Goal: Task Accomplishment & Management: Manage account settings

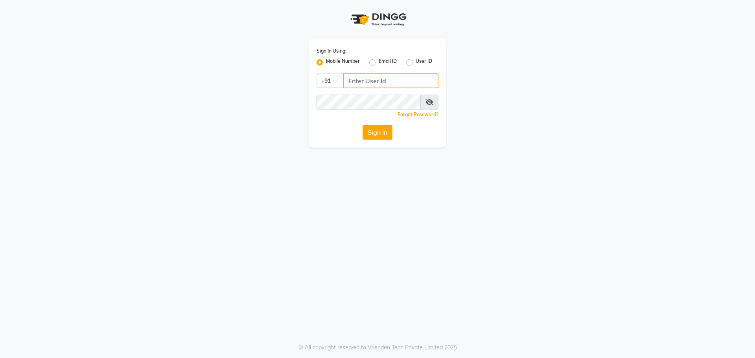
click at [410, 74] on input "Username" at bounding box center [391, 81] width 96 height 15
type input "9820632219"
click at [362, 125] on button "Sign In" at bounding box center [377, 132] width 30 height 15
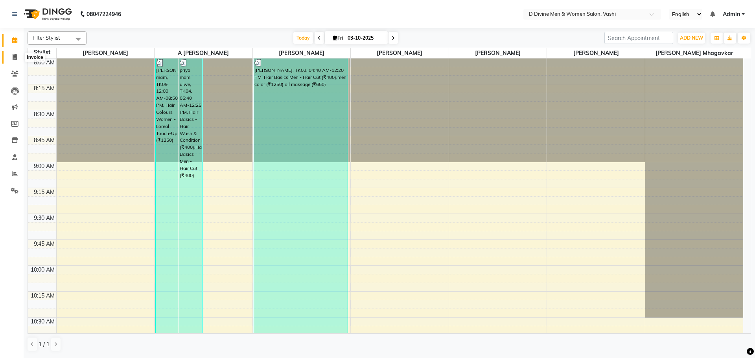
click at [9, 59] on span at bounding box center [15, 57] width 14 height 9
select select "service"
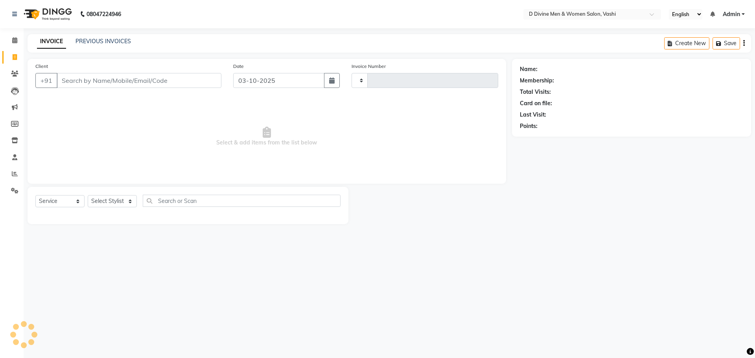
click at [25, 60] on div "Client +91 Date 03-10-2025 Invoice Number Select & add items from the list belo…" at bounding box center [267, 141] width 490 height 165
type input "3894"
select select "718"
click at [87, 74] on input "Client" at bounding box center [139, 80] width 165 height 15
select select "10981"
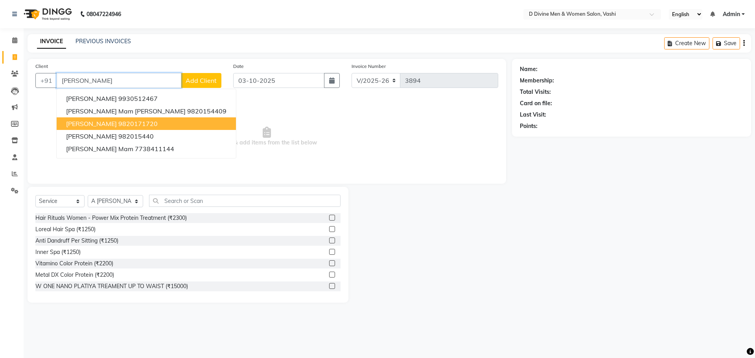
click at [106, 126] on span "Mayuri sawant" at bounding box center [91, 124] width 51 height 8
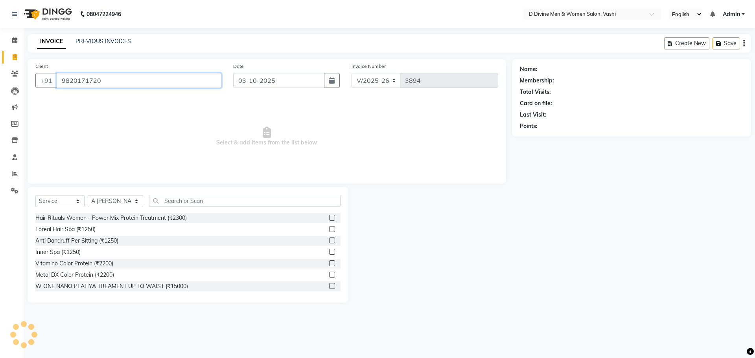
type input "9820171720"
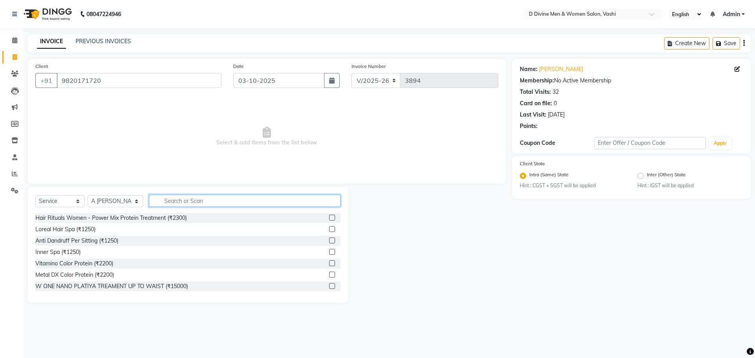
click at [183, 198] on input "text" at bounding box center [244, 201] width 191 height 12
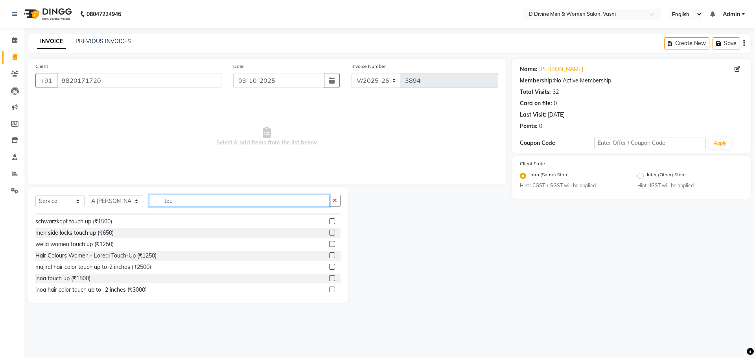
scroll to position [58, 0]
type input "tou"
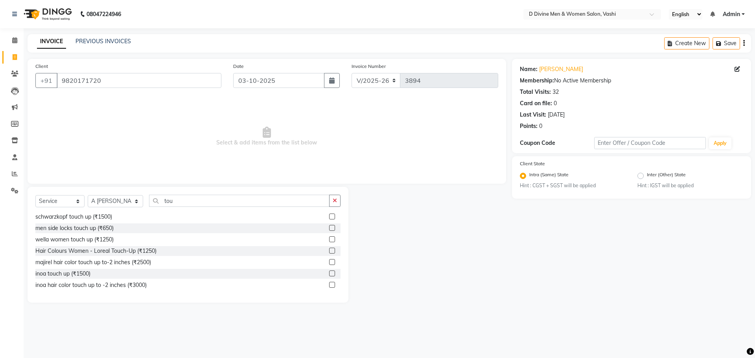
click at [329, 250] on label at bounding box center [332, 251] width 6 height 6
click at [329, 250] on input "checkbox" at bounding box center [331, 251] width 5 height 5
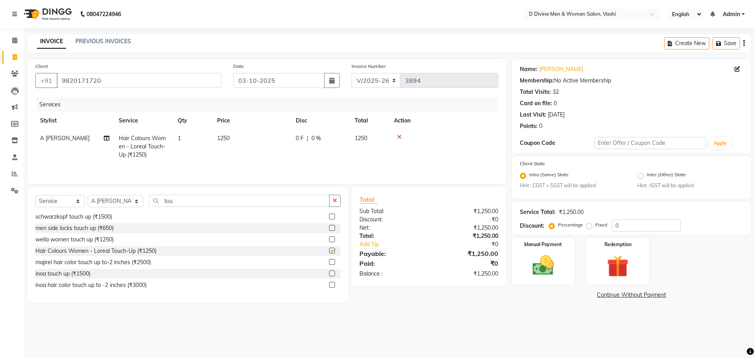
checkbox input "false"
click at [116, 196] on div "Select Service Product Membership Package Voucher Prepaid Gift Card Select Styl…" at bounding box center [188, 245] width 321 height 116
click at [117, 202] on select "Select Stylist A [PERSON_NAME] [PERSON_NAME] Divine salon [PERSON_NAME] [PERSON…" at bounding box center [115, 201] width 55 height 12
select select "10985"
click at [88, 197] on select "Select Stylist A [PERSON_NAME] [PERSON_NAME] Divine salon [PERSON_NAME] [PERSON…" at bounding box center [115, 201] width 55 height 12
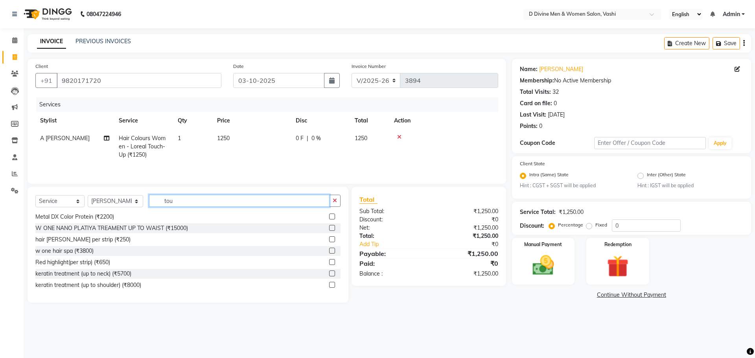
click at [184, 205] on input "tou" at bounding box center [239, 201] width 180 height 12
type input "t"
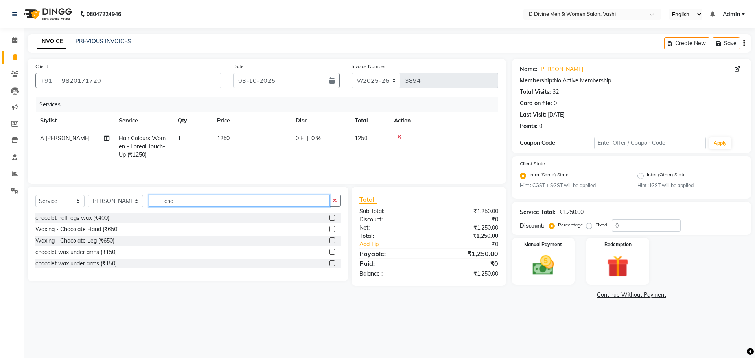
type input "cho"
click at [330, 220] on label at bounding box center [332, 218] width 6 height 6
click at [330, 220] on input "checkbox" at bounding box center [331, 218] width 5 height 5
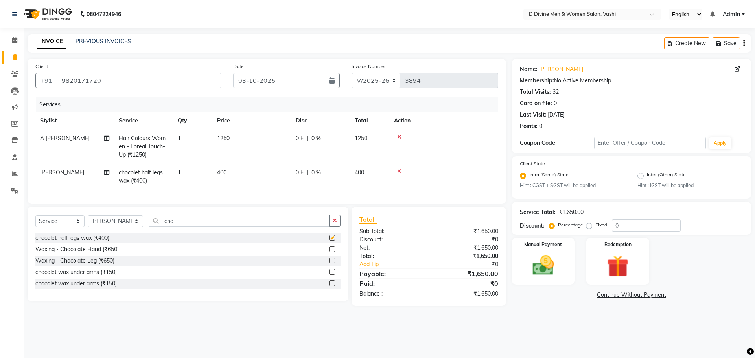
checkbox input "false"
click at [333, 252] on label at bounding box center [332, 249] width 6 height 6
click at [333, 252] on input "checkbox" at bounding box center [331, 249] width 5 height 5
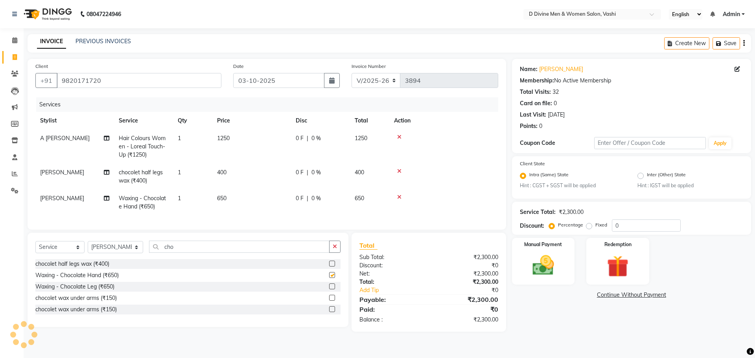
checkbox input "false"
click at [332, 213] on td "0 F | 0 %" at bounding box center [320, 203] width 59 height 26
select select "10985"
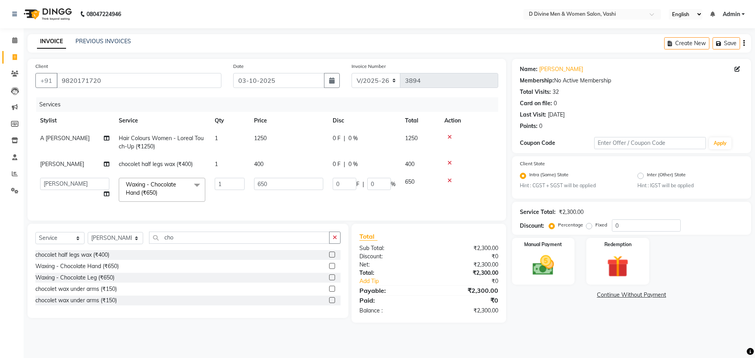
click at [337, 163] on span "0 F" at bounding box center [337, 164] width 8 height 8
select select "10985"
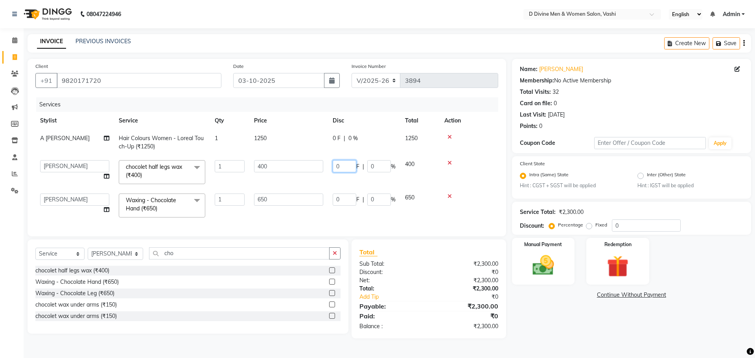
click at [336, 169] on input "0" at bounding box center [345, 166] width 24 height 12
type input "80"
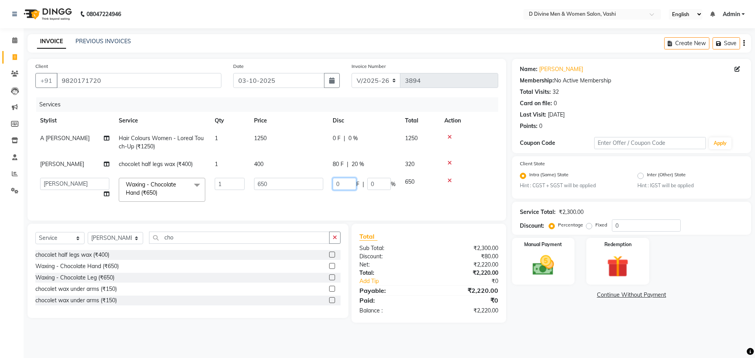
click at [336, 198] on td "0 F | 0 %" at bounding box center [364, 189] width 72 height 33
select select "10985"
click at [333, 184] on input "0" at bounding box center [345, 184] width 24 height 12
type input "150"
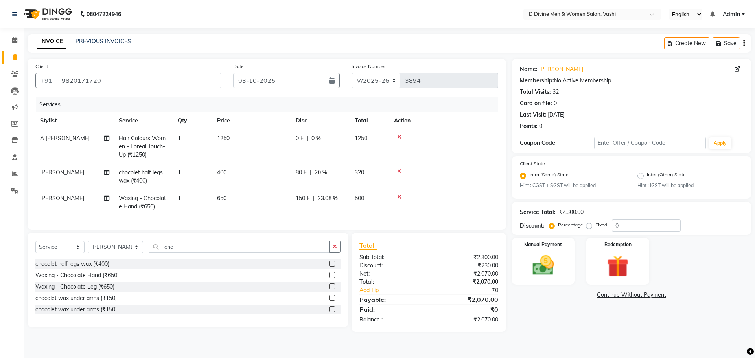
click at [307, 143] on tr "A Sikandar Thakur Hair Colours Women - Loreal Touch-Up (₹1250) 1 1250 0 F | 0 %…" at bounding box center [266, 147] width 463 height 34
click at [124, 254] on select "Select Stylist A [PERSON_NAME] [PERSON_NAME] Divine salon [PERSON_NAME] [PERSON…" at bounding box center [115, 247] width 55 height 12
select select "10982"
click at [88, 249] on select "Select Stylist A [PERSON_NAME] [PERSON_NAME] Divine salon [PERSON_NAME] [PERSON…" at bounding box center [115, 247] width 55 height 12
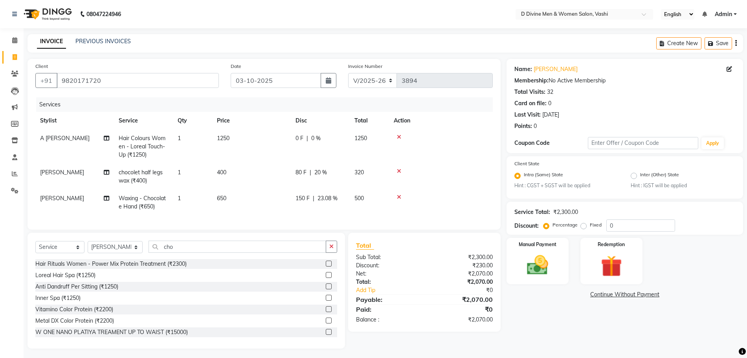
click at [177, 247] on div "Select Service Product Membership Package Voucher Prepaid Gift Card Select Styl…" at bounding box center [187, 291] width 318 height 116
click at [176, 253] on input "cho" at bounding box center [237, 247] width 177 height 12
click at [175, 253] on input "cho" at bounding box center [237, 247] width 177 height 12
type input "c"
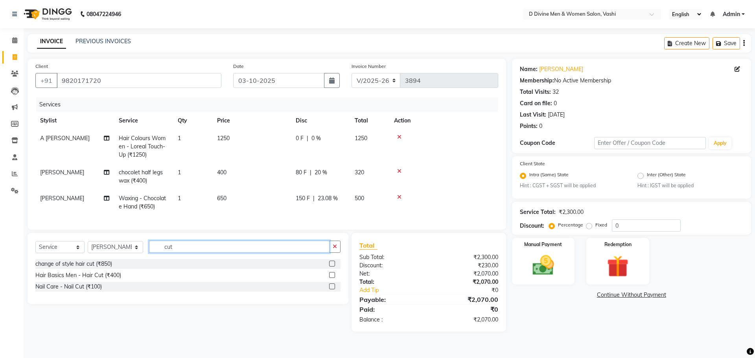
type input "cut"
drag, startPoint x: 332, startPoint y: 282, endPoint x: 326, endPoint y: 271, distance: 13.0
click at [332, 278] on label at bounding box center [332, 275] width 6 height 6
click at [332, 278] on input "checkbox" at bounding box center [331, 275] width 5 height 5
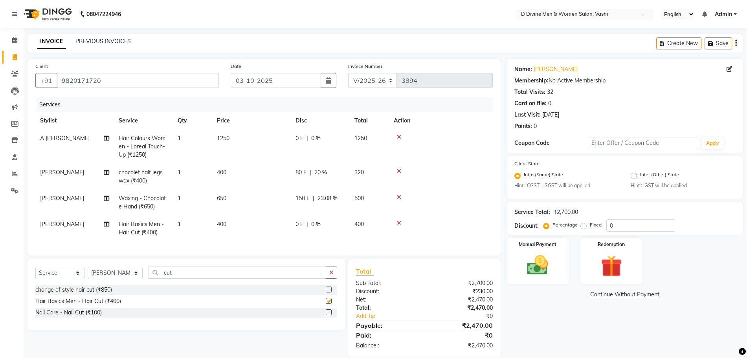
click at [296, 210] on td "150 F | 23.08 %" at bounding box center [320, 203] width 59 height 26
checkbox input "false"
select select "10985"
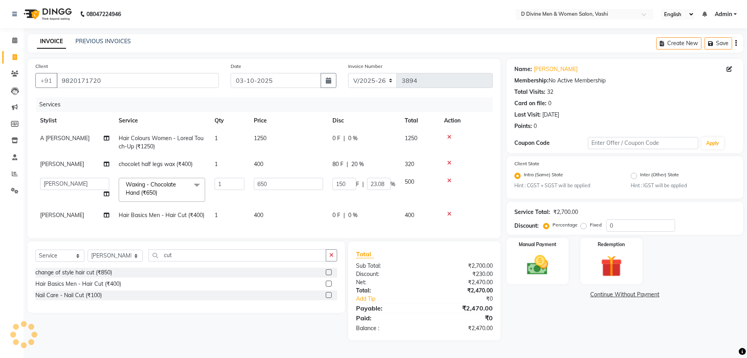
drag, startPoint x: 299, startPoint y: 228, endPoint x: 318, endPoint y: 224, distance: 19.3
click at [299, 228] on div "Services Stylist Service Qty Price Disc Total Action A Sikandar Thakur Hair Col…" at bounding box center [264, 163] width 458 height 133
click at [327, 219] on td "400" at bounding box center [288, 216] width 79 height 18
select select "10982"
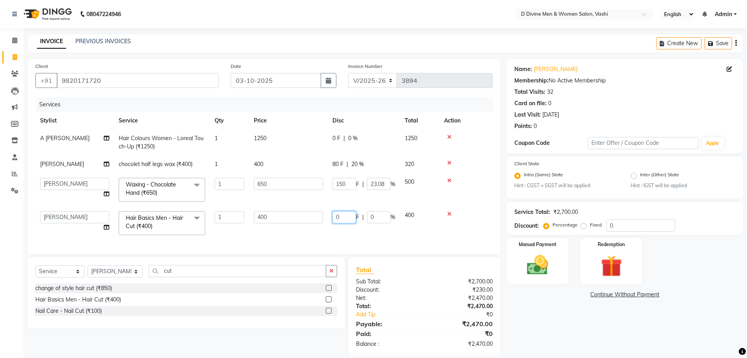
click at [334, 218] on input "0" at bounding box center [345, 217] width 24 height 12
type input "100"
click at [226, 278] on div "Select Service Product Membership Package Voucher Prepaid Gift Card Select Styl…" at bounding box center [187, 293] width 318 height 72
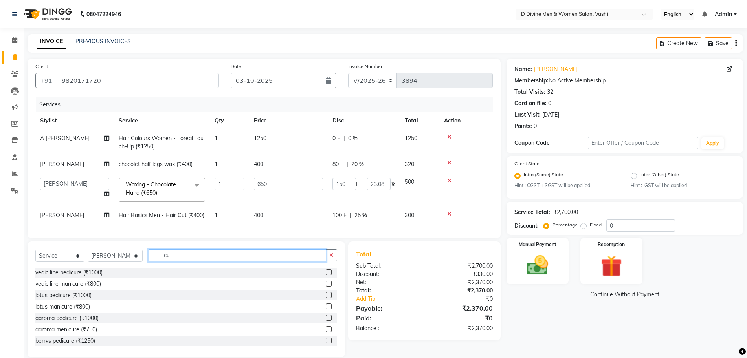
type input "c"
type input "oil"
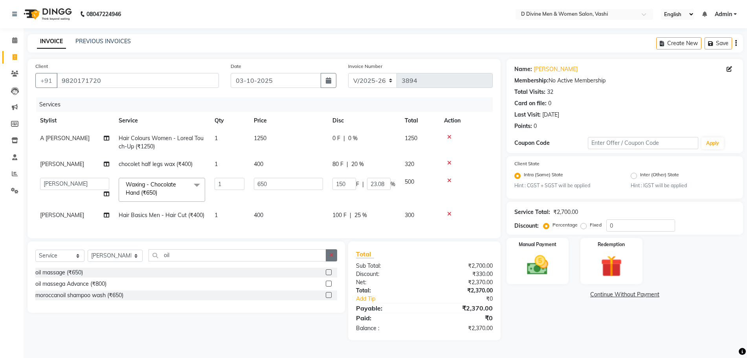
click at [331, 276] on label at bounding box center [329, 273] width 6 height 6
click at [331, 276] on input "checkbox" at bounding box center [328, 272] width 5 height 5
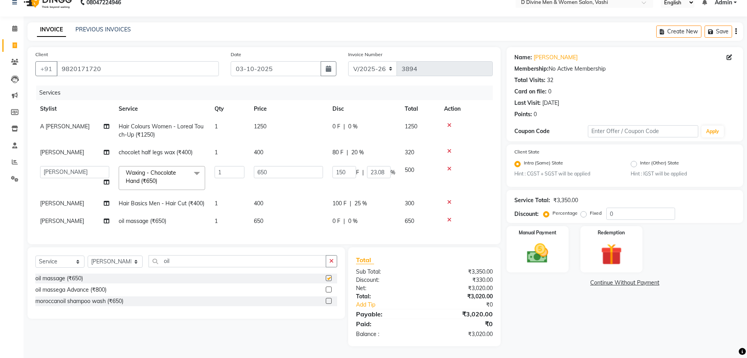
checkbox input "false"
click at [535, 260] on div "Manual Payment" at bounding box center [537, 250] width 64 height 48
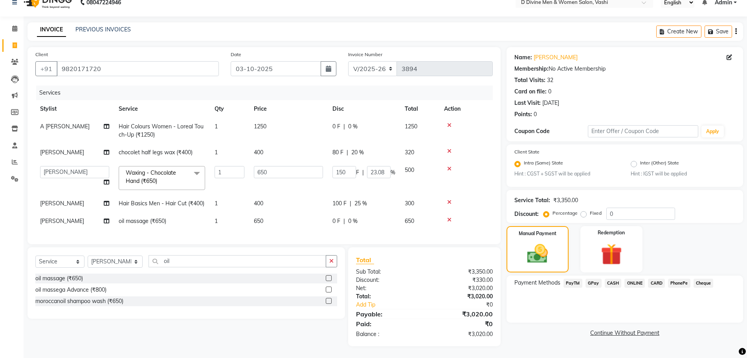
click at [591, 279] on span "GPay" at bounding box center [594, 283] width 16 height 9
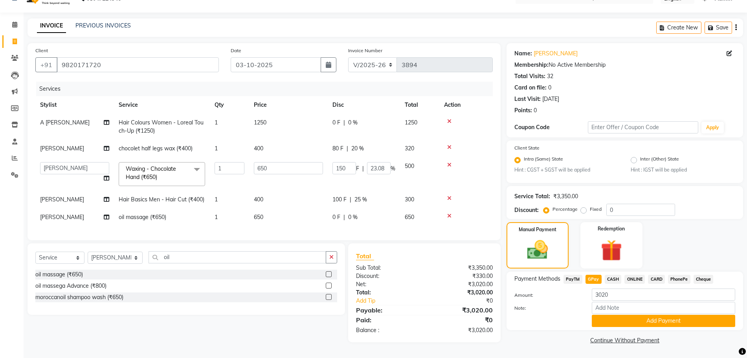
click at [672, 275] on span "PhonePe" at bounding box center [679, 279] width 22 height 9
click at [648, 323] on button "Add Payment" at bounding box center [663, 321] width 143 height 12
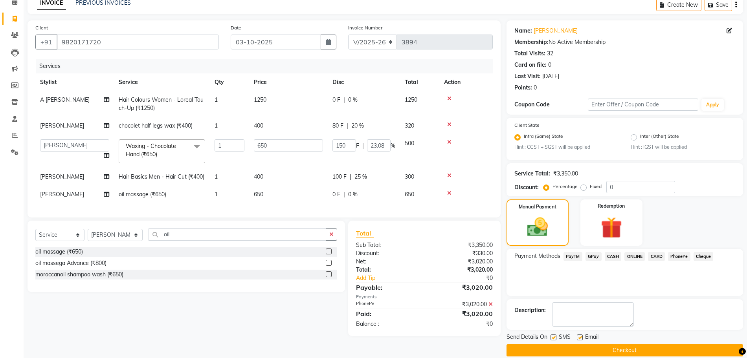
scroll to position [49, 0]
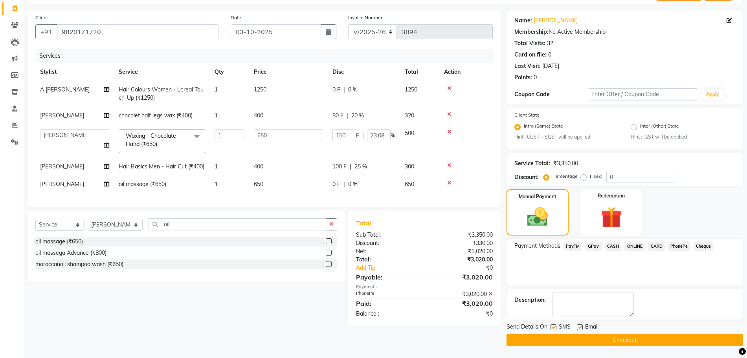
drag, startPoint x: 552, startPoint y: 327, endPoint x: 567, endPoint y: 327, distance: 14.9
click at [551, 327] on label at bounding box center [554, 328] width 6 height 6
click at [551, 327] on input "checkbox" at bounding box center [553, 327] width 5 height 5
checkbox input "false"
click at [584, 327] on div "Email" at bounding box center [591, 328] width 28 height 10
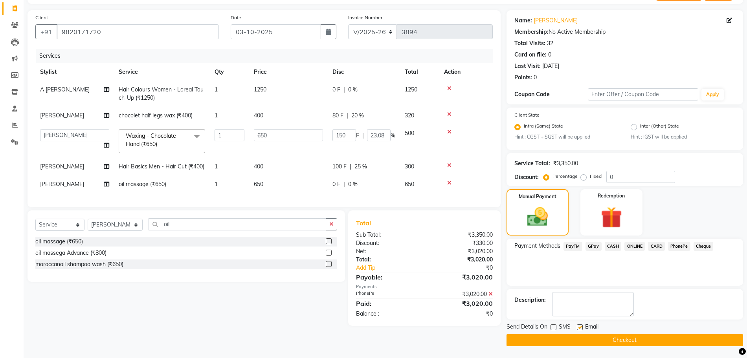
click at [583, 327] on div "Email" at bounding box center [591, 328] width 28 height 10
click at [581, 333] on div at bounding box center [579, 329] width 5 height 8
click at [581, 329] on label at bounding box center [580, 328] width 6 height 6
click at [581, 329] on input "checkbox" at bounding box center [579, 327] width 5 height 5
checkbox input "false"
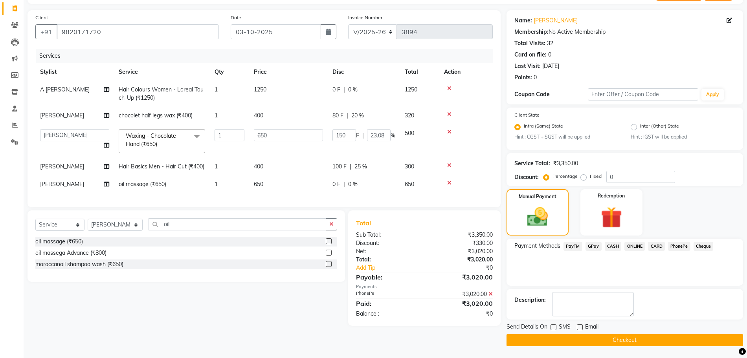
click at [585, 338] on button "Checkout" at bounding box center [625, 340] width 237 height 12
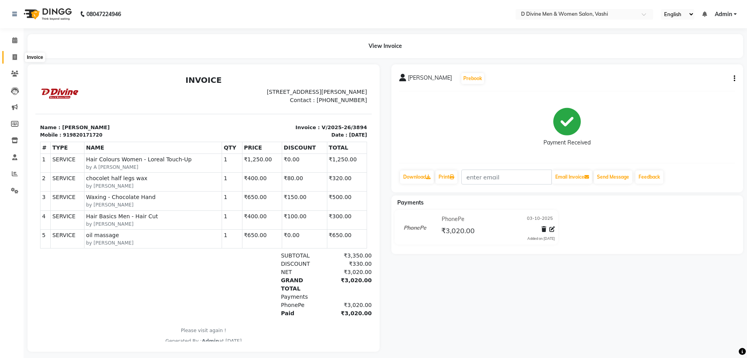
click at [11, 54] on span at bounding box center [15, 57] width 14 height 9
select select "718"
select select "service"
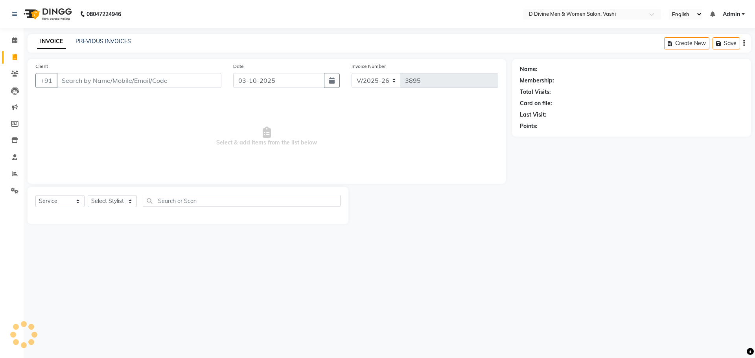
select select "10981"
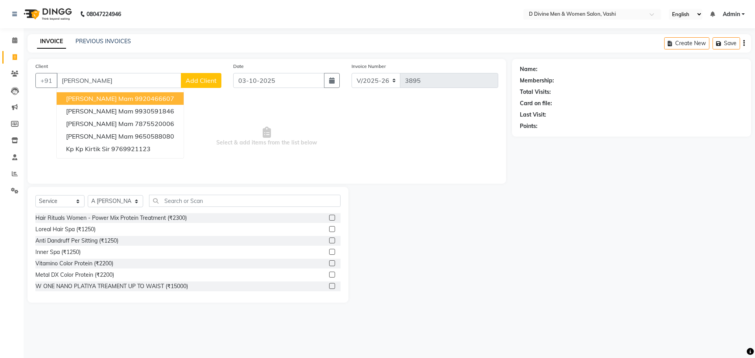
click at [135, 98] on ngb-highlight "9920466607" at bounding box center [154, 99] width 39 height 8
type input "9920466607"
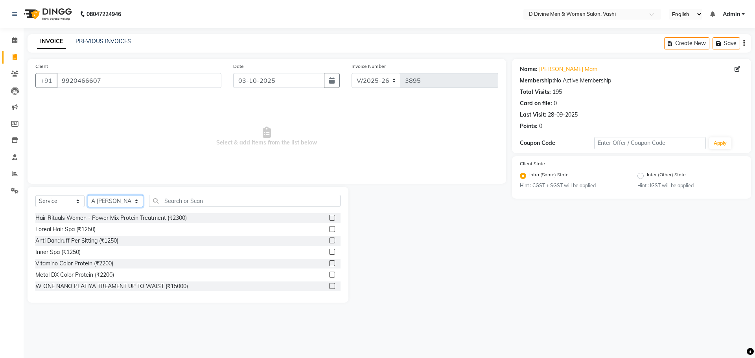
click at [131, 204] on select "Select Stylist A [PERSON_NAME] [PERSON_NAME] Divine salon [PERSON_NAME] [PERSON…" at bounding box center [115, 201] width 55 height 12
click at [222, 194] on div "Select Service Product Membership Package Voucher Prepaid Gift Card Select Styl…" at bounding box center [188, 245] width 321 height 116
click at [222, 201] on input "text" at bounding box center [244, 201] width 191 height 12
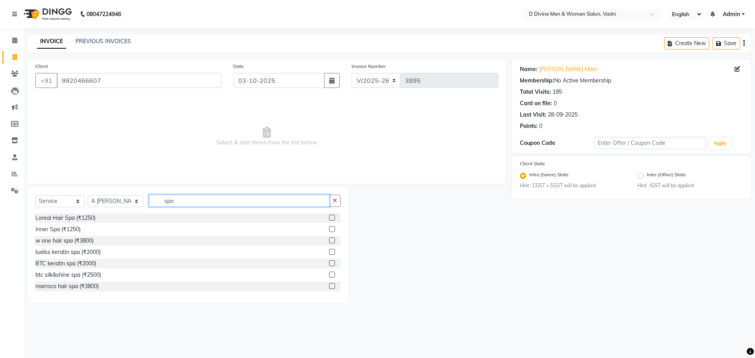
type input "spa"
click at [329, 217] on label at bounding box center [332, 218] width 6 height 6
click at [329, 217] on input "checkbox" at bounding box center [331, 218] width 5 height 5
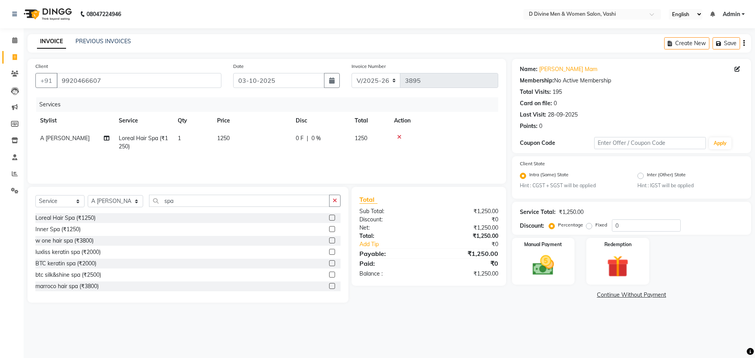
checkbox input "false"
click at [335, 147] on td "0 F | 0 %" at bounding box center [320, 143] width 59 height 26
click at [334, 141] on input "0" at bounding box center [345, 140] width 24 height 12
type input "250"
click at [292, 253] on div "luxliss keratin spa (₹2000)" at bounding box center [187, 253] width 305 height 10
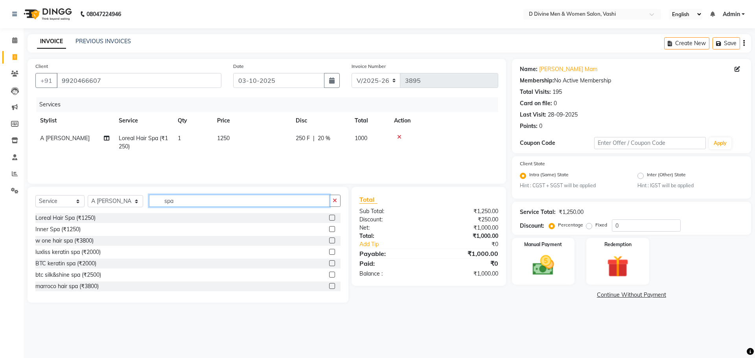
click at [193, 197] on input "spa" at bounding box center [239, 201] width 180 height 12
type input "s"
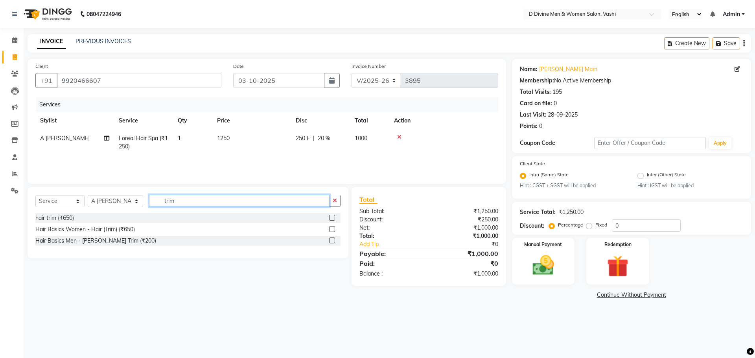
type input "trim"
click at [329, 215] on div "hair trim (₹650)" at bounding box center [187, 218] width 305 height 10
click at [330, 217] on label at bounding box center [332, 218] width 6 height 6
click at [330, 217] on input "checkbox" at bounding box center [331, 218] width 5 height 5
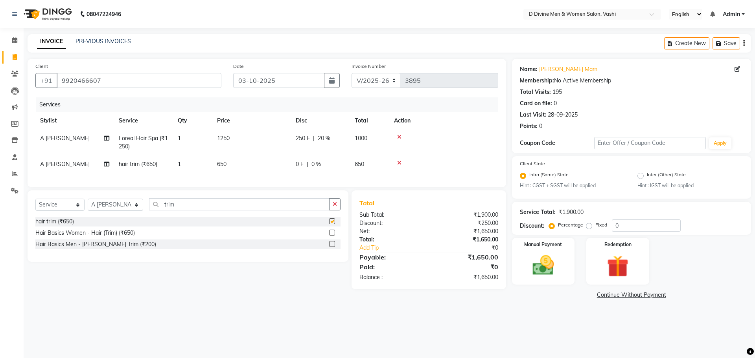
checkbox input "false"
click at [116, 211] on select "Select Stylist A [PERSON_NAME] [PERSON_NAME] Divine salon [PERSON_NAME] [PERSON…" at bounding box center [115, 205] width 55 height 12
select select "10985"
click at [88, 206] on select "Select Stylist A [PERSON_NAME] [PERSON_NAME] Divine salon [PERSON_NAME] [PERSON…" at bounding box center [115, 205] width 55 height 12
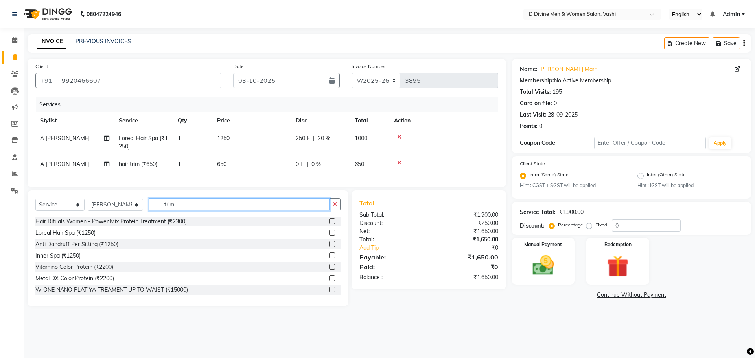
click at [189, 210] on input "trim" at bounding box center [239, 204] width 180 height 12
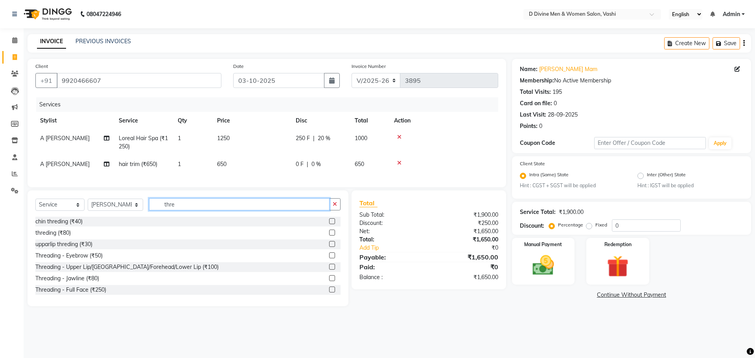
type input "thre"
click at [329, 236] on label at bounding box center [332, 233] width 6 height 6
click at [329, 236] on input "checkbox" at bounding box center [331, 233] width 5 height 5
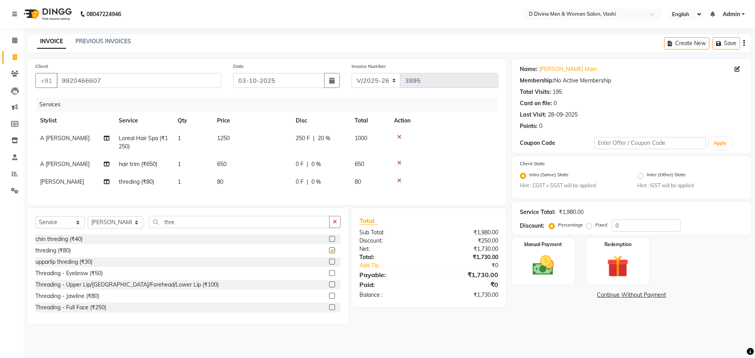
checkbox input "false"
click at [325, 183] on div "0 F | 0 %" at bounding box center [321, 182] width 50 height 8
select select "10985"
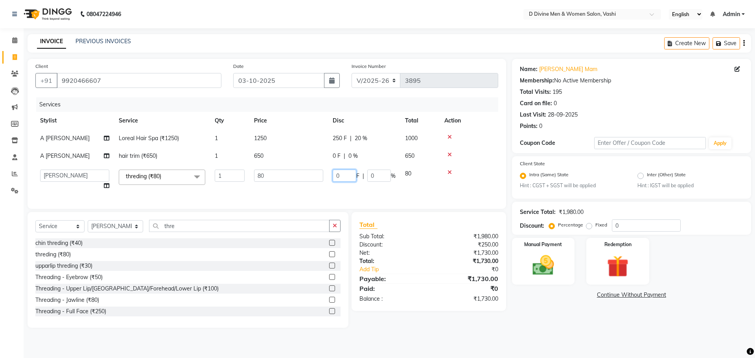
click at [334, 176] on input "0" at bounding box center [345, 176] width 24 height 12
type input "20"
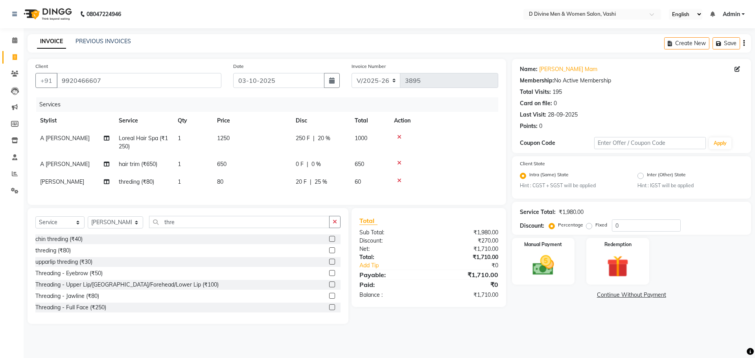
click at [303, 215] on div "Client +91 9920466607 Date 03-10-2025 Invoice Number V/2025 V/2025-26 3895 Serv…" at bounding box center [267, 191] width 490 height 265
click at [197, 235] on div "Select Service Product Membership Package Voucher Prepaid Gift Card Select Styl…" at bounding box center [187, 225] width 305 height 18
click at [198, 227] on input "thre" at bounding box center [239, 222] width 180 height 12
type input "t"
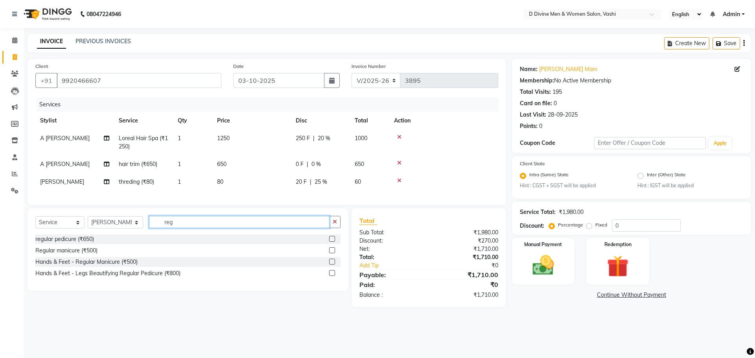
type input "reg"
click at [334, 242] on label at bounding box center [332, 239] width 6 height 6
click at [334, 242] on input "checkbox" at bounding box center [331, 239] width 5 height 5
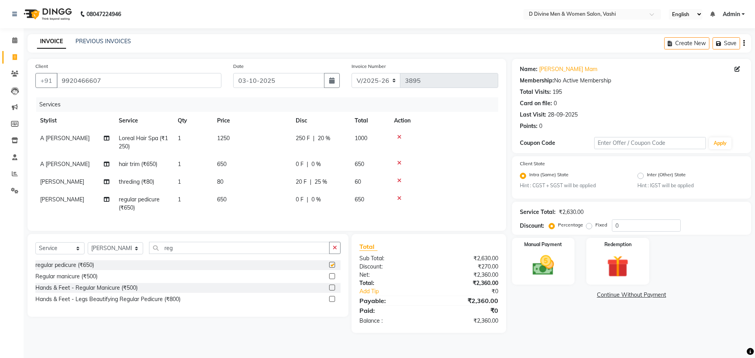
checkbox input "false"
click at [312, 194] on td "0 F | 0 %" at bounding box center [320, 204] width 59 height 26
select select "10985"
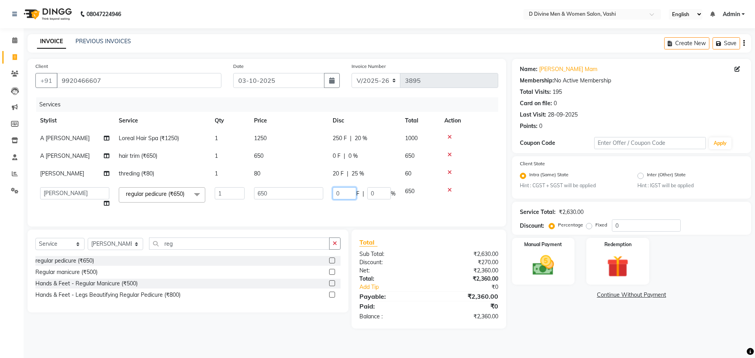
click at [337, 191] on input "0" at bounding box center [345, 193] width 24 height 12
type input "150"
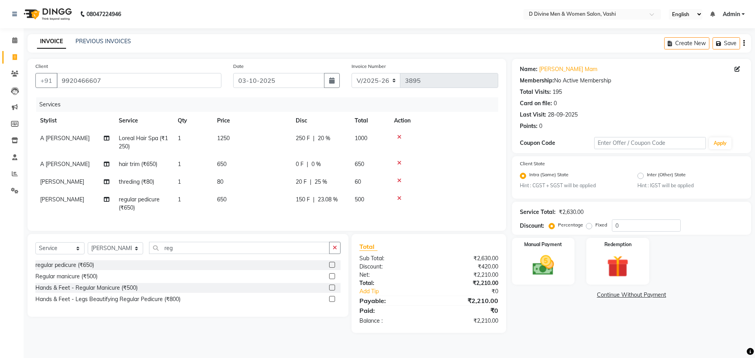
click at [454, 173] on tbody "A Sikandar Thakur Loreal Hair Spa (₹1250) 1 1250 250 F | 20 % 1000 A Sikandar T…" at bounding box center [266, 173] width 463 height 87
click at [553, 275] on img at bounding box center [543, 266] width 37 height 26
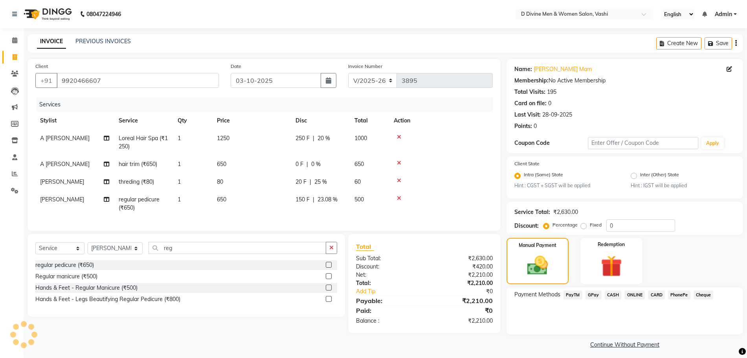
click at [303, 179] on span "20 F" at bounding box center [301, 182] width 11 height 8
select select "10985"
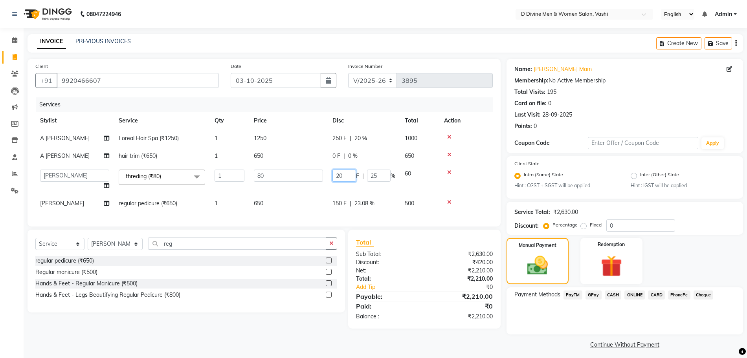
click at [340, 175] on input "20" at bounding box center [345, 176] width 24 height 12
type input "30"
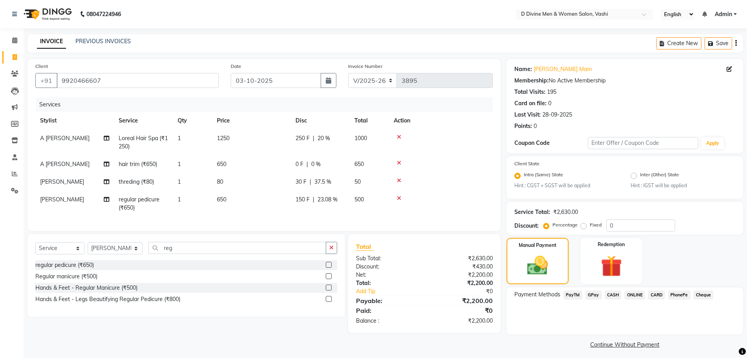
drag, startPoint x: 384, startPoint y: 154, endPoint x: 413, endPoint y: 164, distance: 30.8
click at [384, 154] on tbody "A Sikandar Thakur Loreal Hair Spa (₹1250) 1 1250 250 F | 20 % 1000 A Sikandar T…" at bounding box center [264, 173] width 458 height 87
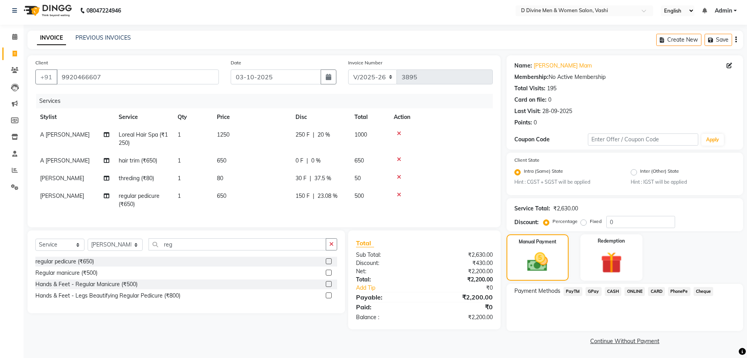
scroll to position [4, 0]
click at [613, 287] on span "CASH" at bounding box center [613, 291] width 17 height 9
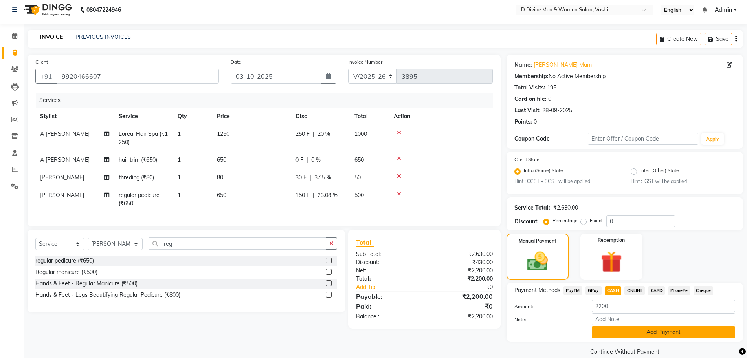
click at [627, 332] on button "Add Payment" at bounding box center [663, 333] width 143 height 12
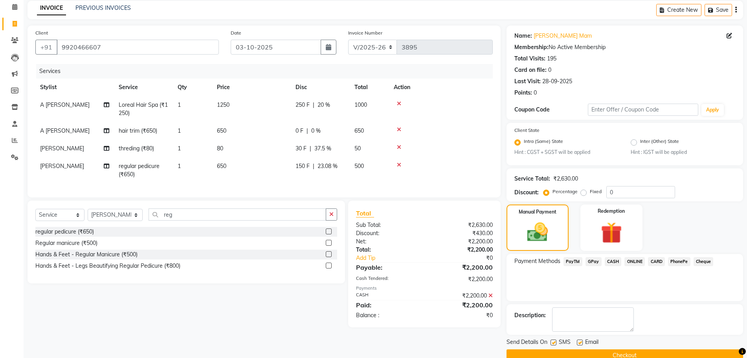
scroll to position [49, 0]
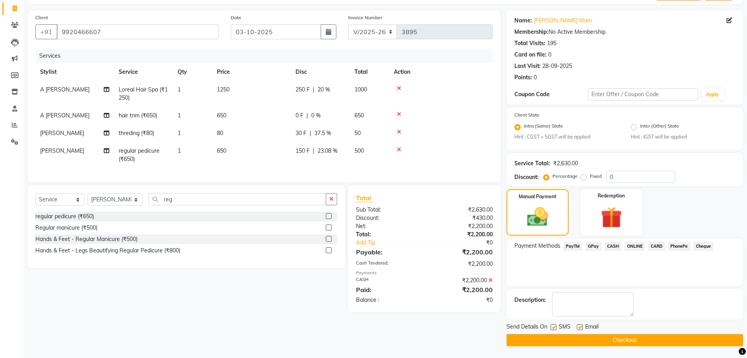
click at [489, 283] on icon at bounding box center [491, 281] width 4 height 6
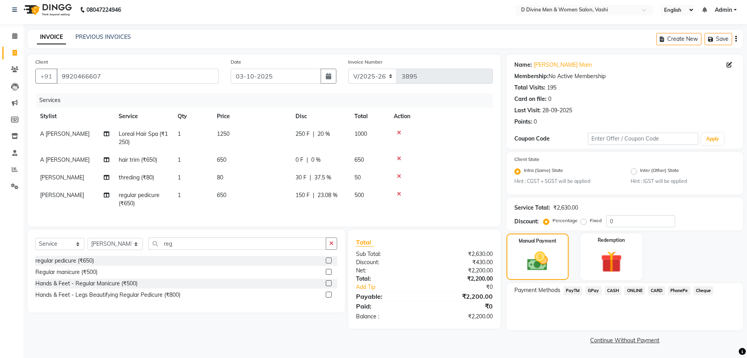
click at [614, 294] on span "CASH" at bounding box center [613, 291] width 17 height 9
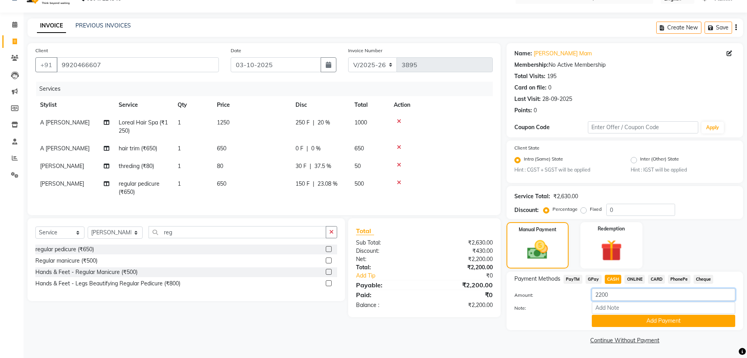
click at [605, 300] on input "2200" at bounding box center [663, 295] width 143 height 12
type input "1550"
click at [607, 318] on button "Add Payment" at bounding box center [663, 321] width 143 height 12
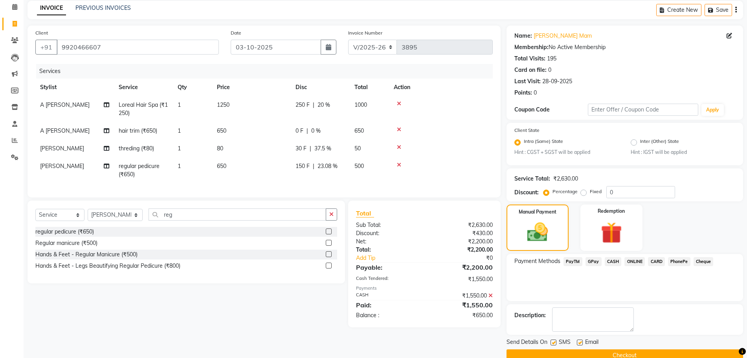
scroll to position [49, 0]
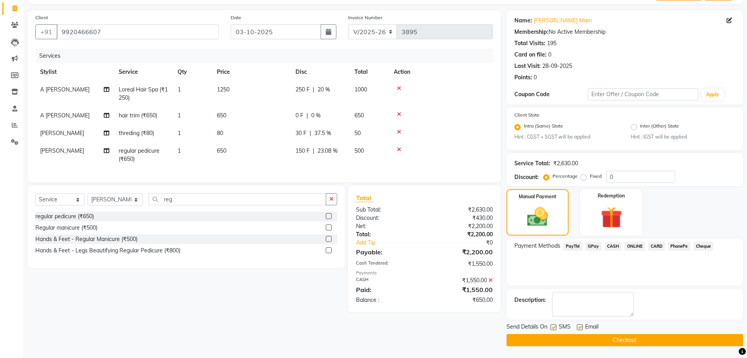
click at [550, 328] on div "Send Details On SMS Email" at bounding box center [625, 328] width 237 height 10
click at [555, 328] on label at bounding box center [554, 328] width 6 height 6
click at [555, 328] on input "checkbox" at bounding box center [553, 327] width 5 height 5
checkbox input "false"
click at [579, 328] on label at bounding box center [580, 328] width 6 height 6
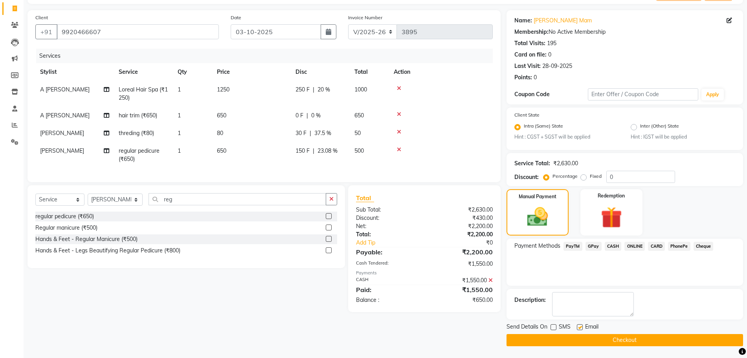
click at [579, 328] on input "checkbox" at bounding box center [579, 327] width 5 height 5
checkbox input "false"
click at [578, 338] on button "Checkout" at bounding box center [625, 340] width 237 height 12
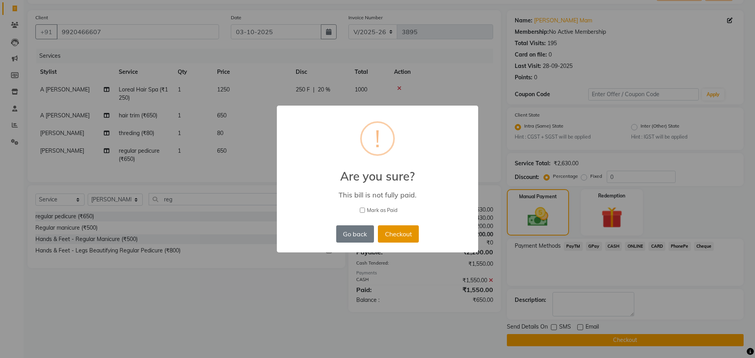
click at [396, 236] on button "Checkout" at bounding box center [398, 234] width 41 height 17
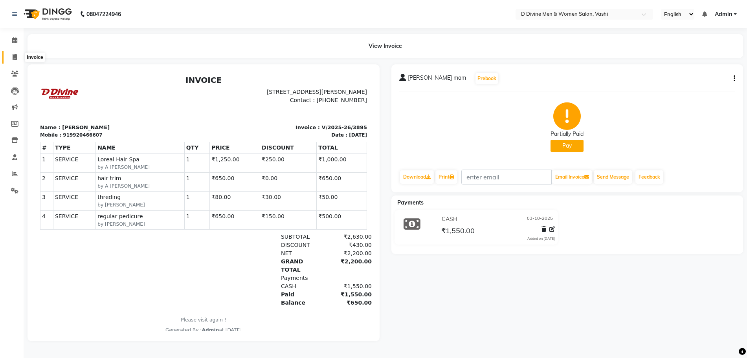
click at [19, 61] on span at bounding box center [15, 57] width 14 height 9
select select "service"
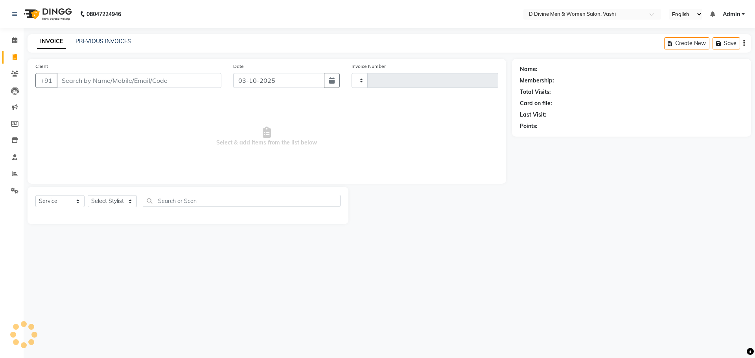
type input "3896"
select select "718"
select select "10981"
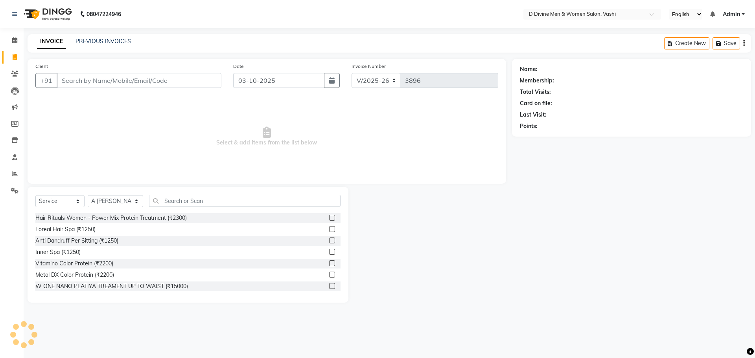
click at [130, 42] on div "INVOICE PREVIOUS INVOICES" at bounding box center [84, 41] width 113 height 9
click at [123, 42] on link "PREVIOUS INVOICES" at bounding box center [102, 41] width 55 height 7
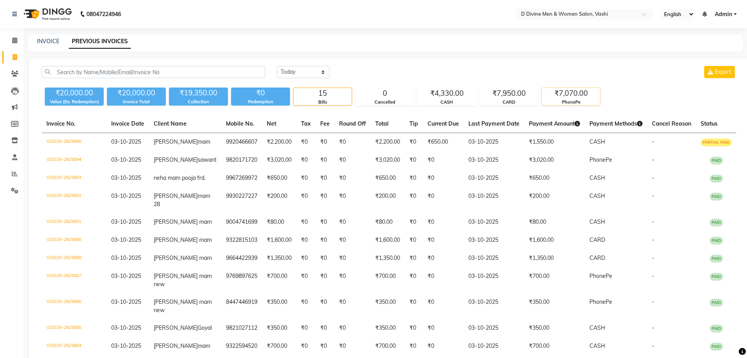
click at [561, 96] on div "₹7,070.00" at bounding box center [571, 93] width 58 height 11
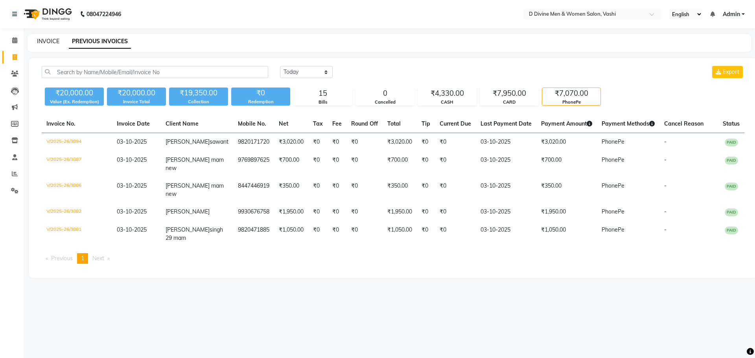
click at [52, 44] on link "INVOICE" at bounding box center [48, 41] width 22 height 7
select select "718"
select select "service"
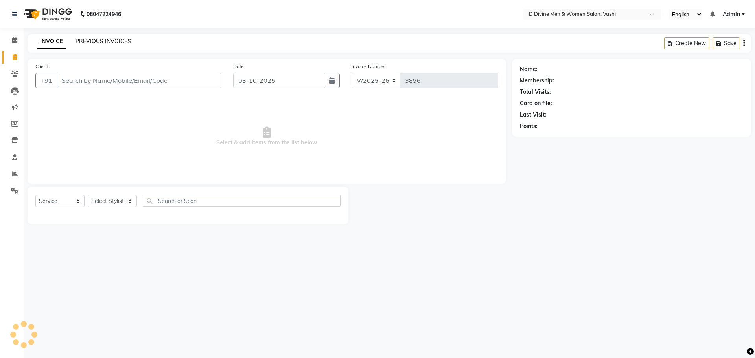
click at [125, 39] on link "PREVIOUS INVOICES" at bounding box center [102, 41] width 55 height 7
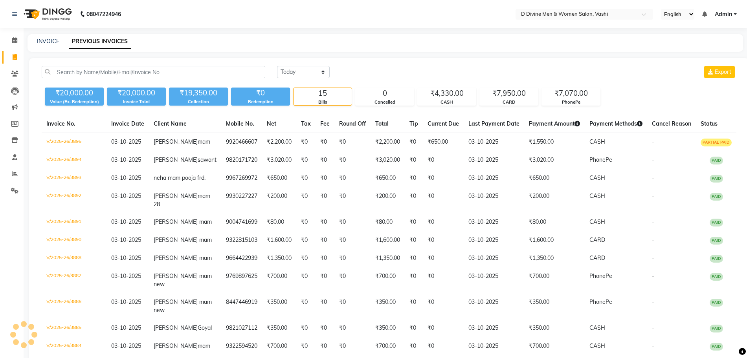
click at [285, 62] on div "Today Yesterday Custom Range Export ₹20,000.00 Value (Ex. Redemption) ₹20,000.0…" at bounding box center [389, 262] width 720 height 409
click at [290, 71] on select "[DATE] [DATE] Custom Range" at bounding box center [303, 72] width 53 height 12
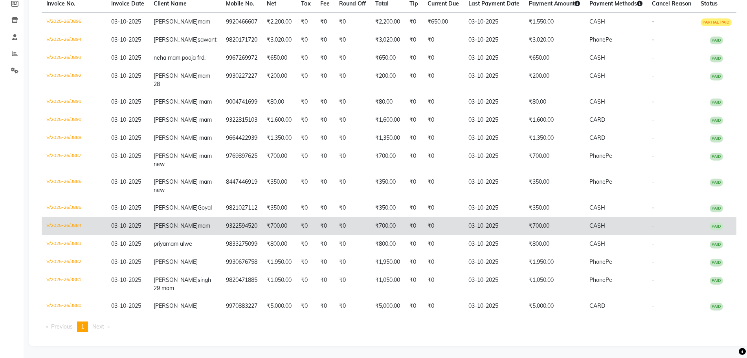
scroll to position [199, 0]
click at [334, 217] on td "₹0" at bounding box center [352, 226] width 36 height 18
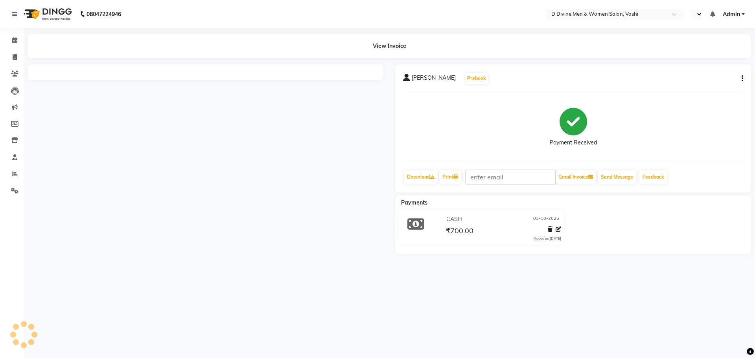
select select "en"
click at [741, 76] on button "button" at bounding box center [740, 79] width 5 height 8
click at [693, 88] on div "Edit Invoice" at bounding box center [703, 89] width 54 height 10
select select "service"
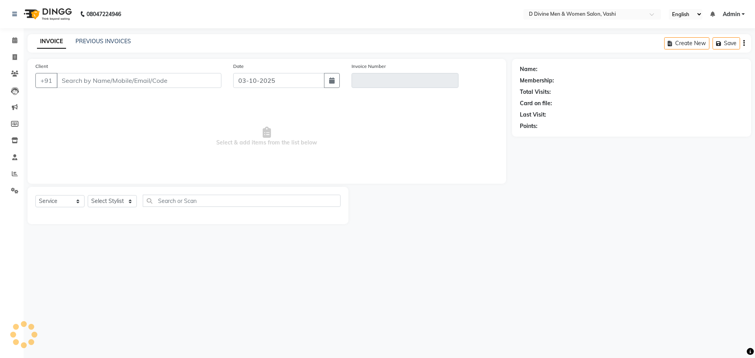
select select "10981"
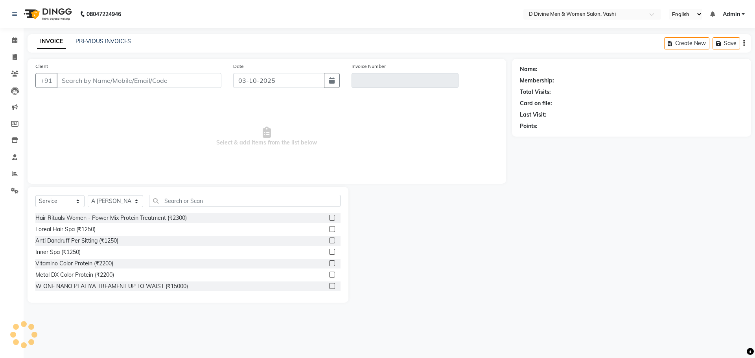
type input "9322594520"
type input "V/2025-26/3884"
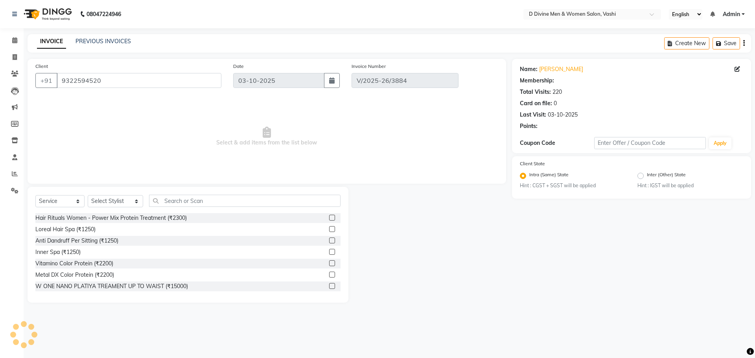
select select "select"
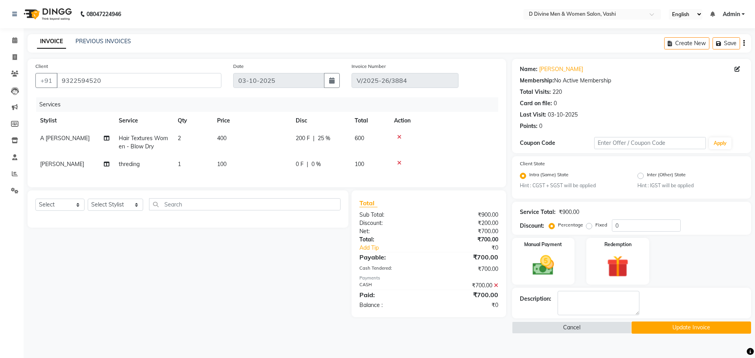
click at [497, 289] on icon at bounding box center [496, 286] width 4 height 6
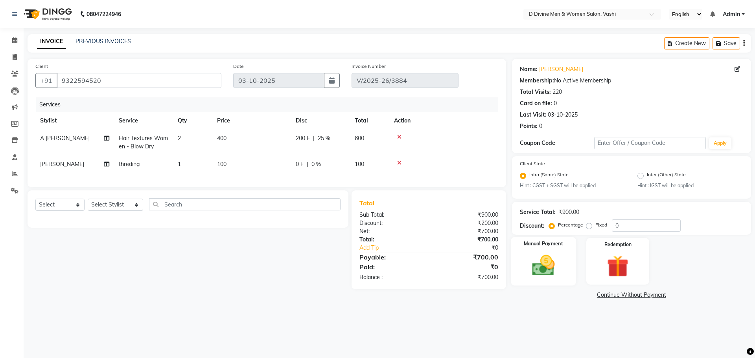
click at [546, 270] on img at bounding box center [543, 266] width 37 height 26
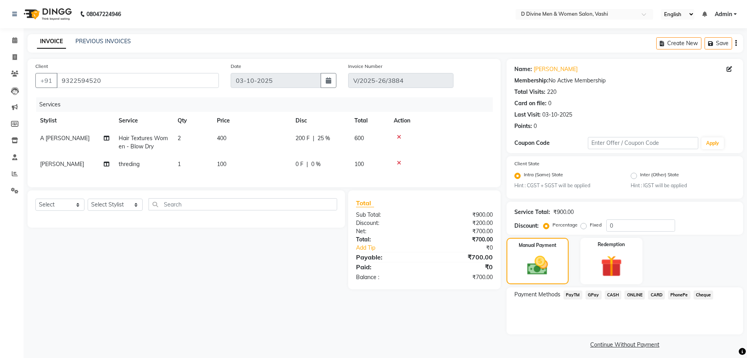
click at [608, 295] on span "CASH" at bounding box center [613, 295] width 17 height 9
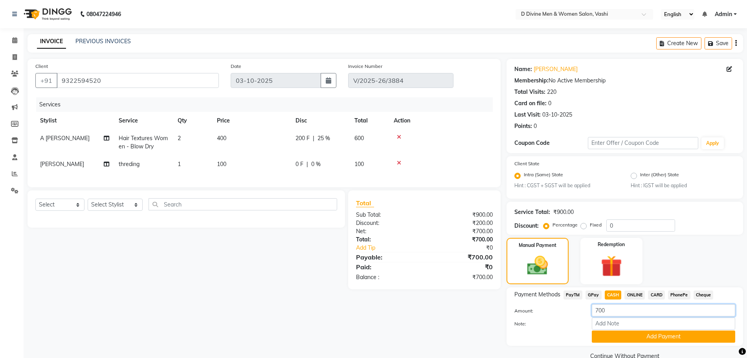
click at [597, 312] on input "700" at bounding box center [663, 311] width 143 height 12
click at [599, 310] on input "700" at bounding box center [663, 311] width 143 height 12
type input "400"
click at [614, 338] on button "Add Payment" at bounding box center [663, 337] width 143 height 12
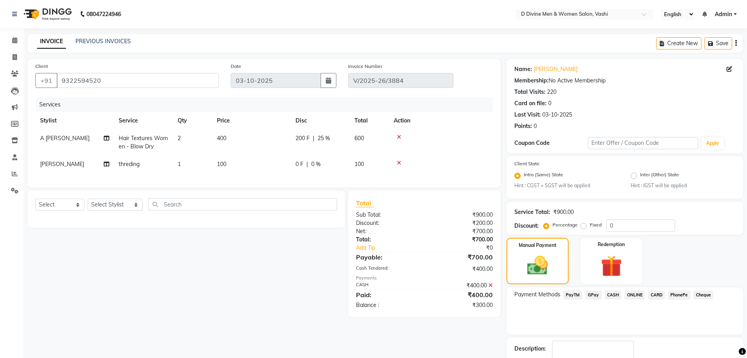
click at [682, 294] on span "PhonePe" at bounding box center [679, 295] width 22 height 9
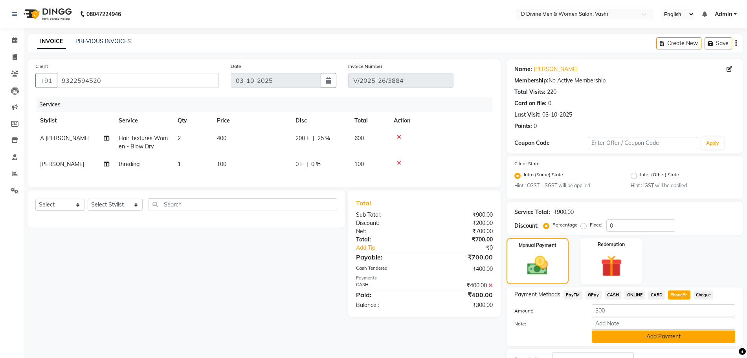
click at [670, 339] on button "Add Payment" at bounding box center [663, 337] width 143 height 12
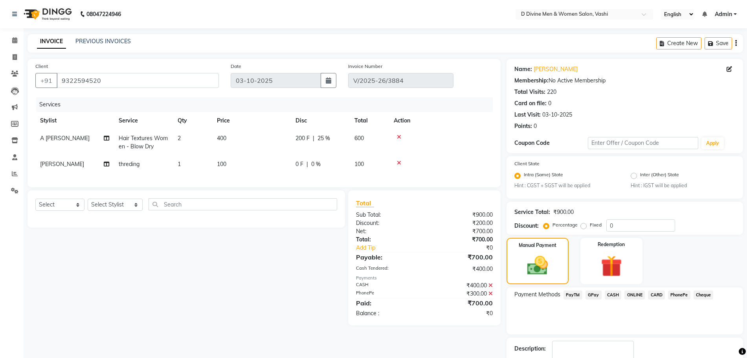
scroll to position [37, 0]
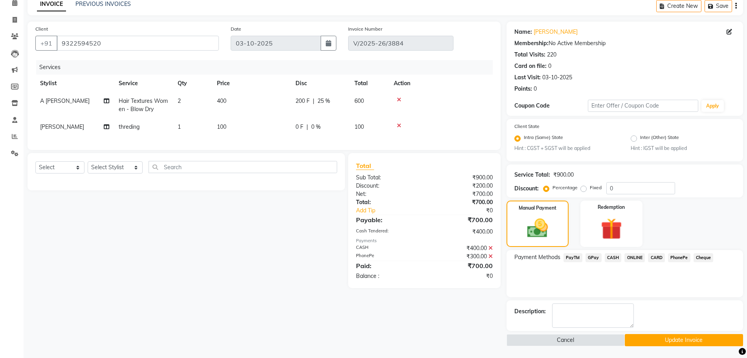
click at [654, 344] on button "Update Invoice" at bounding box center [684, 340] width 118 height 12
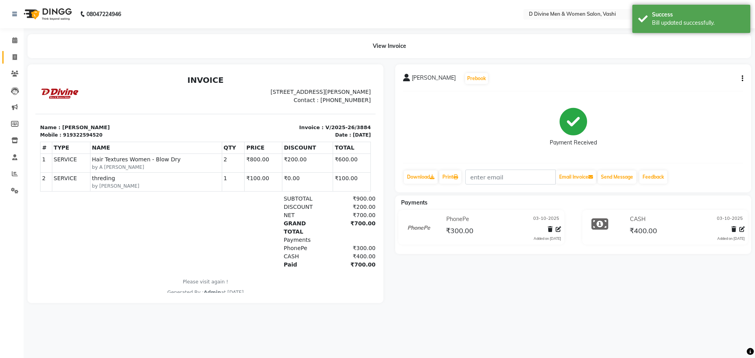
click at [7, 60] on link "Invoice" at bounding box center [11, 57] width 19 height 13
select select "718"
select select "service"
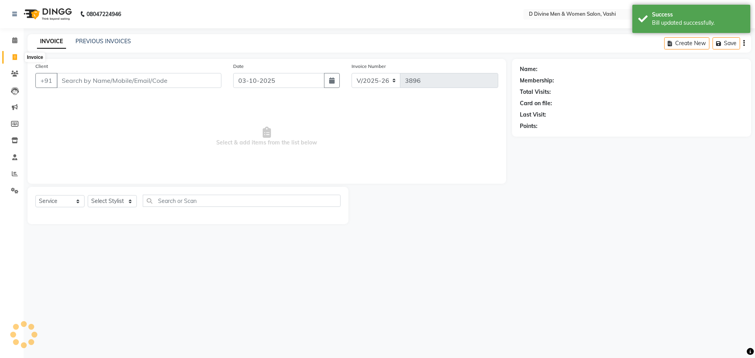
select select "10981"
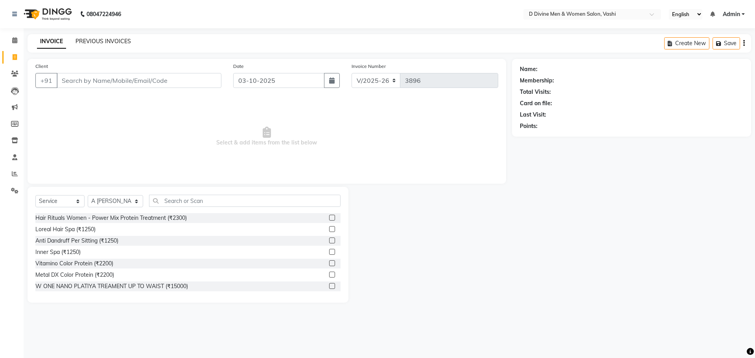
click at [118, 42] on link "PREVIOUS INVOICES" at bounding box center [102, 41] width 55 height 7
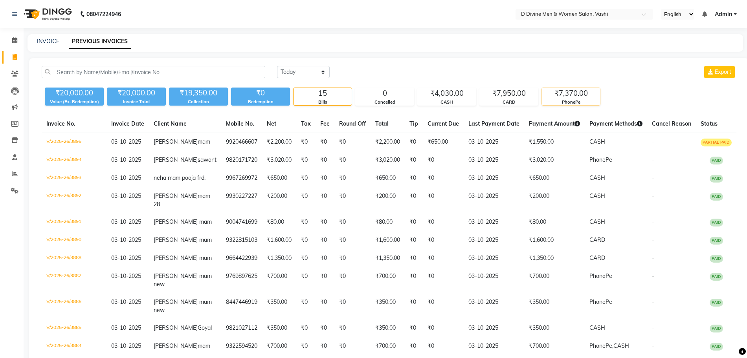
click at [576, 97] on div "₹7,370.00" at bounding box center [571, 93] width 58 height 11
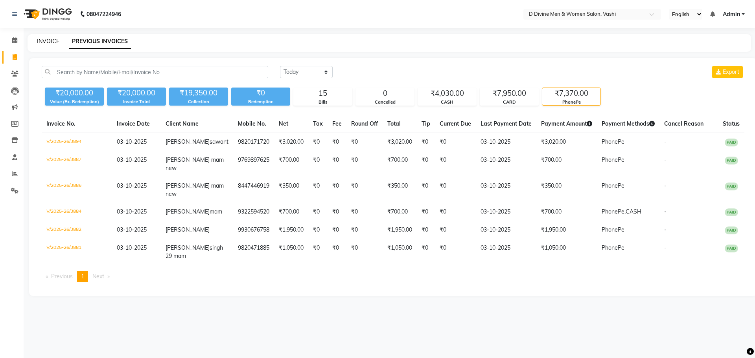
click at [53, 45] on div "INVOICE" at bounding box center [48, 41] width 22 height 8
click at [51, 41] on link "INVOICE" at bounding box center [48, 41] width 22 height 7
select select "service"
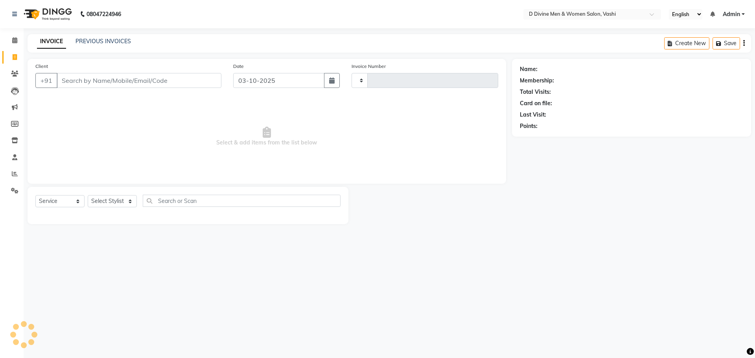
type input "3896"
select select "718"
select select "10981"
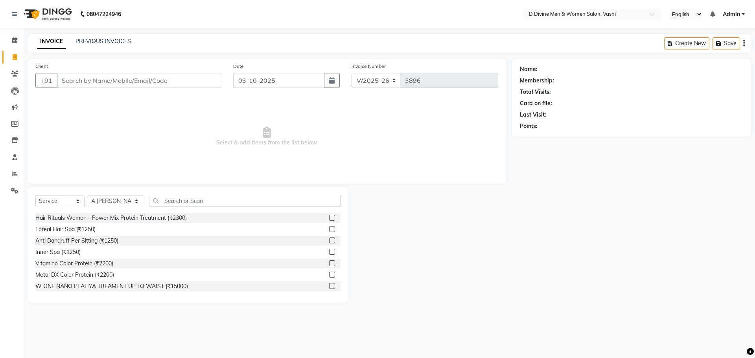
click at [201, 83] on input "Client" at bounding box center [139, 80] width 165 height 15
click at [136, 81] on input "Client" at bounding box center [139, 80] width 165 height 15
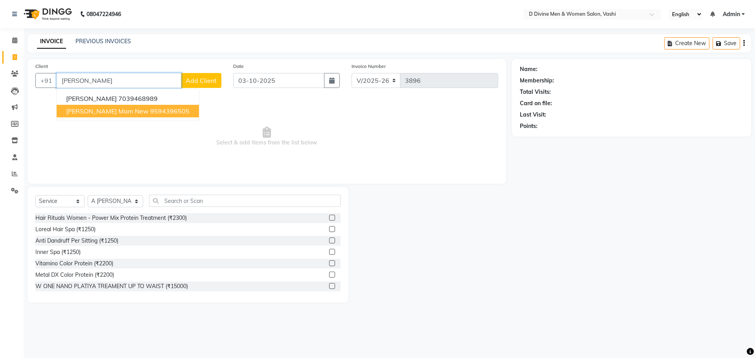
click at [113, 110] on span "[PERSON_NAME] mam new" at bounding box center [107, 111] width 83 height 8
type input "9594396505"
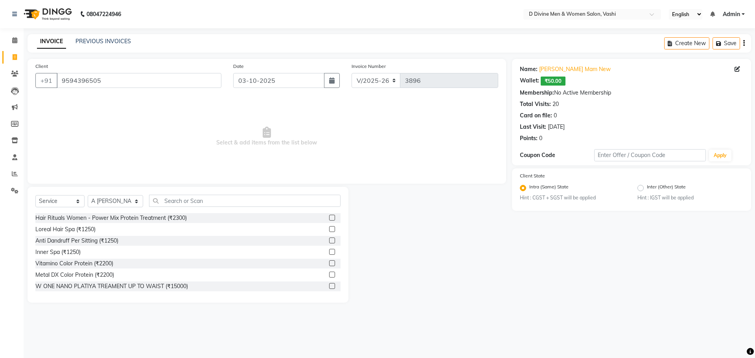
click at [142, 200] on div "Select Service Product Membership Package Voucher Prepaid Gift Card Select Styl…" at bounding box center [187, 204] width 305 height 18
click at [159, 200] on input "text" at bounding box center [244, 201] width 191 height 12
click at [121, 196] on select "Select Stylist A [PERSON_NAME] [PERSON_NAME] Divine salon [PERSON_NAME] [PERSON…" at bounding box center [115, 201] width 55 height 12
select select "10982"
click at [88, 195] on select "Select Stylist A [PERSON_NAME] [PERSON_NAME] Divine salon [PERSON_NAME] [PERSON…" at bounding box center [115, 201] width 55 height 12
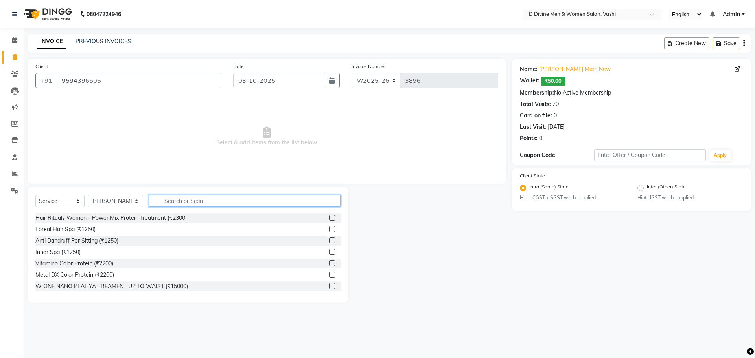
click at [178, 197] on input "text" at bounding box center [244, 201] width 191 height 12
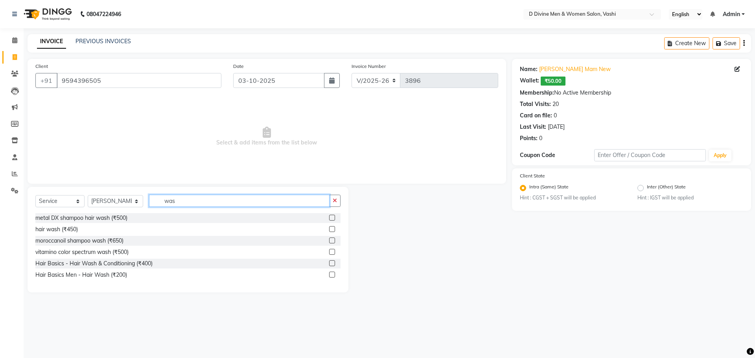
type input "was"
click at [334, 262] on label at bounding box center [332, 264] width 6 height 6
click at [334, 262] on input "checkbox" at bounding box center [331, 263] width 5 height 5
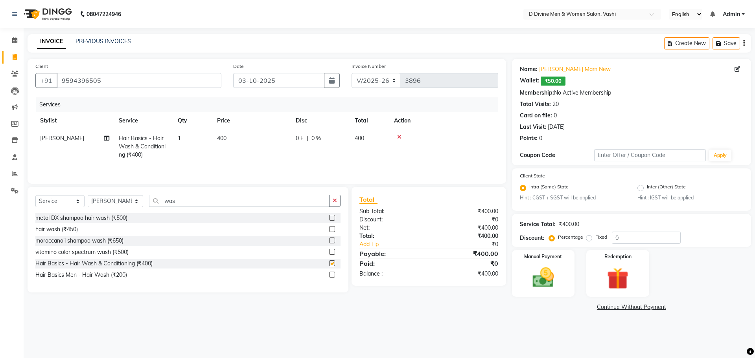
checkbox input "false"
click at [333, 144] on td "0 F | 0 %" at bounding box center [320, 147] width 59 height 34
select select "10982"
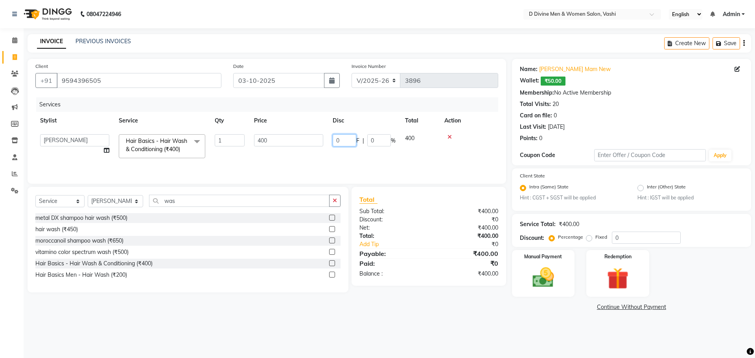
click at [334, 146] on input "0" at bounding box center [345, 140] width 24 height 12
type input "100"
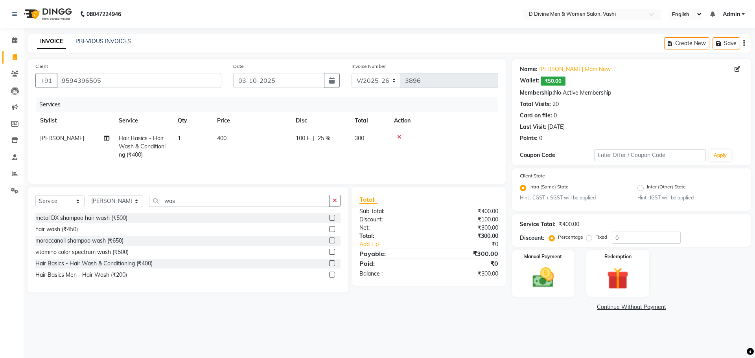
click at [349, 153] on td "100 F | 25 %" at bounding box center [320, 147] width 59 height 34
select select "10982"
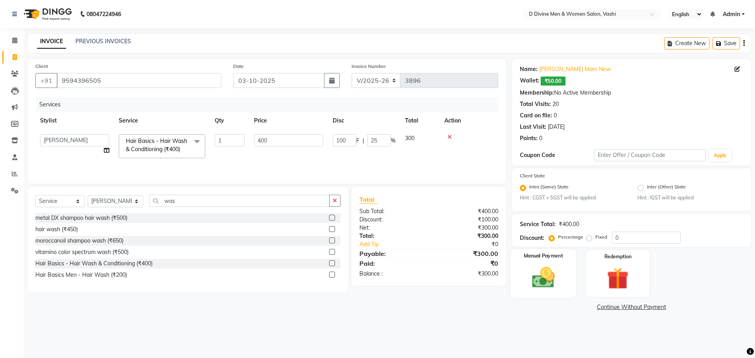
click at [555, 286] on img at bounding box center [543, 278] width 37 height 26
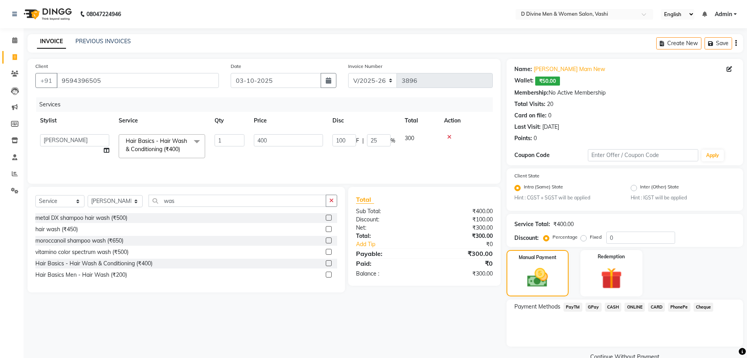
click at [684, 307] on span "PhonePe" at bounding box center [679, 307] width 22 height 9
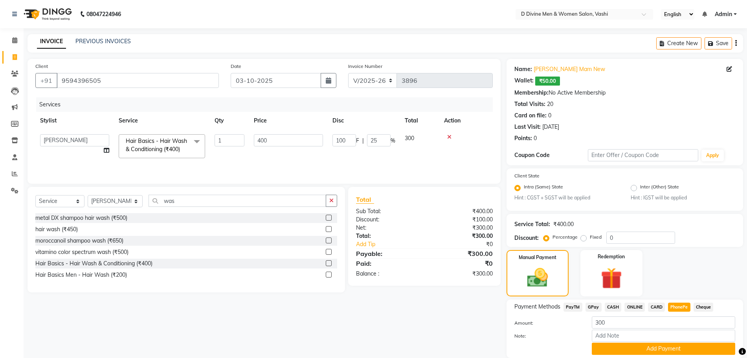
click at [674, 348] on button "Add Payment" at bounding box center [663, 349] width 143 height 12
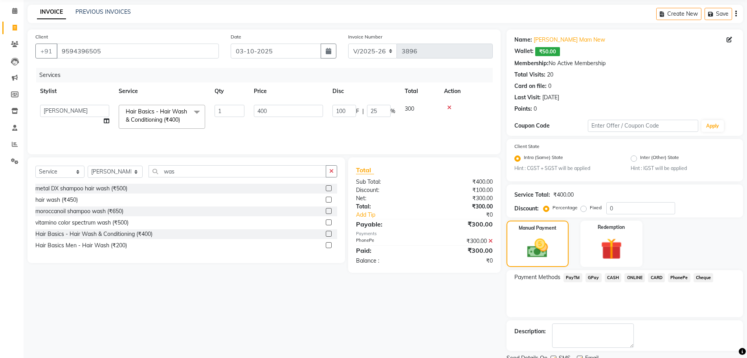
scroll to position [61, 0]
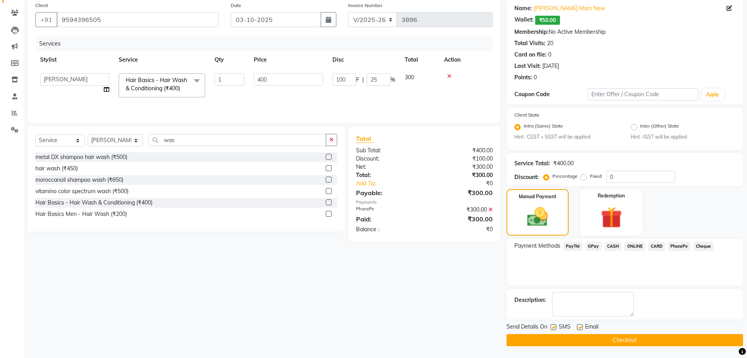
click at [553, 329] on label at bounding box center [554, 328] width 6 height 6
click at [553, 329] on input "checkbox" at bounding box center [553, 327] width 5 height 5
checkbox input "false"
click at [588, 327] on span "Email" at bounding box center [591, 328] width 13 height 10
click at [580, 328] on label at bounding box center [580, 328] width 6 height 6
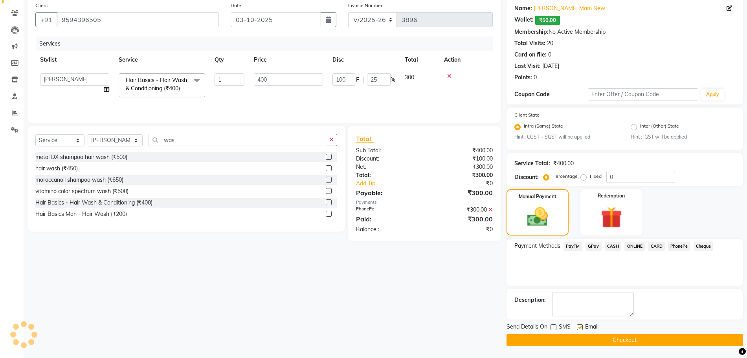
click at [580, 328] on input "checkbox" at bounding box center [579, 327] width 5 height 5
checkbox input "false"
click at [583, 337] on button "Checkout" at bounding box center [625, 340] width 237 height 12
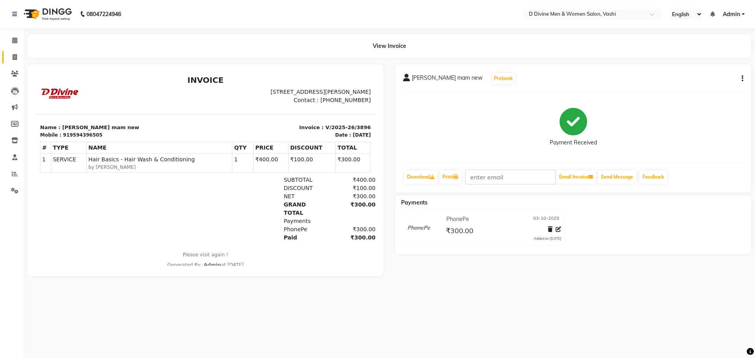
click at [7, 57] on link "Invoice" at bounding box center [11, 57] width 19 height 13
select select "718"
select select "service"
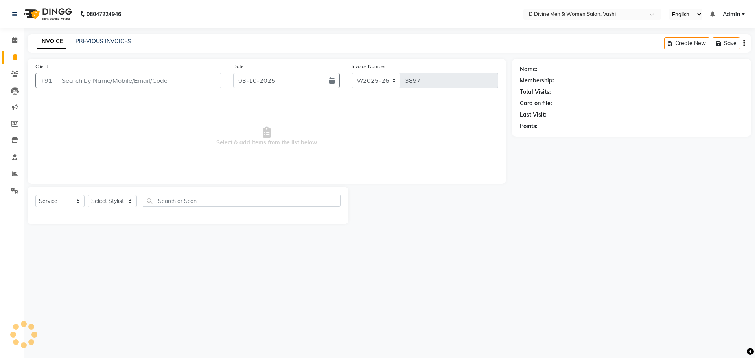
select select "10981"
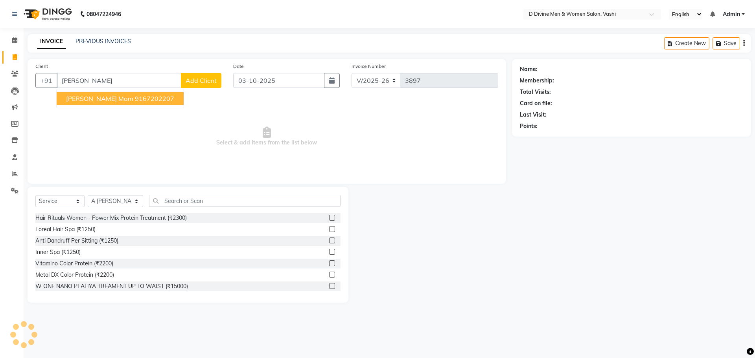
click at [141, 95] on ngb-highlight "9167202207" at bounding box center [154, 99] width 39 height 8
type input "9167202207"
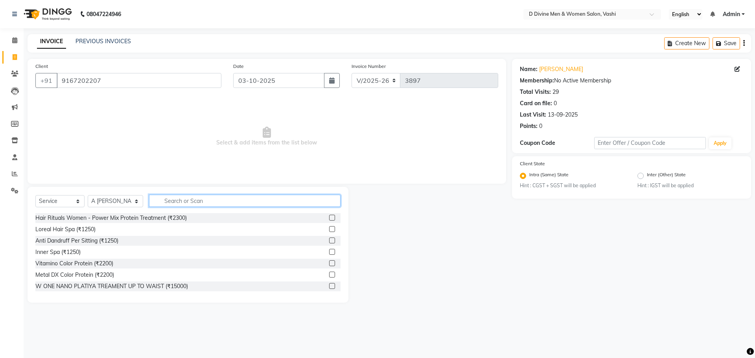
click at [190, 203] on input "text" at bounding box center [244, 201] width 191 height 12
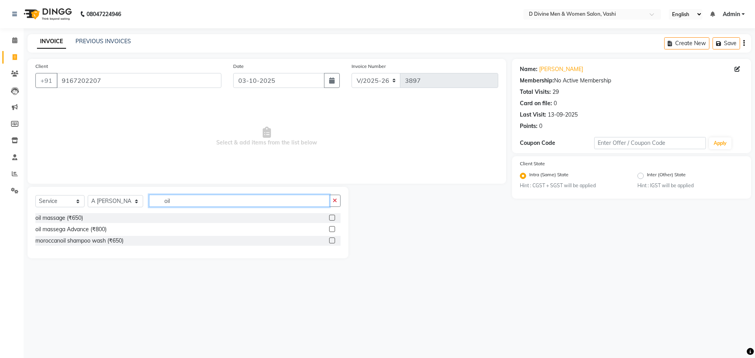
type input "oil"
click at [331, 218] on label at bounding box center [332, 218] width 6 height 6
click at [331, 218] on input "checkbox" at bounding box center [331, 218] width 5 height 5
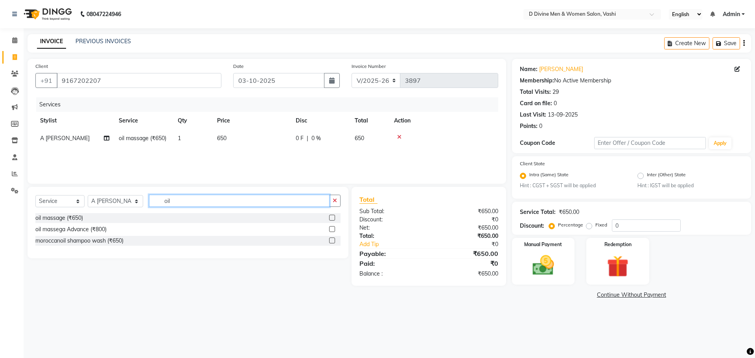
checkbox input "false"
click at [234, 200] on input "oil" at bounding box center [239, 201] width 180 height 12
type input "o"
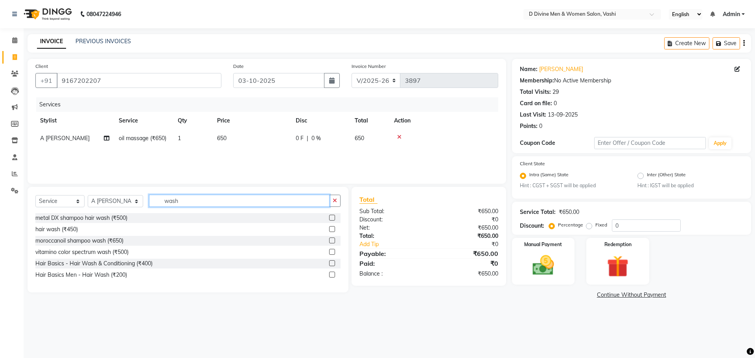
type input "wash"
click at [334, 263] on label at bounding box center [332, 264] width 6 height 6
click at [334, 263] on input "checkbox" at bounding box center [331, 263] width 5 height 5
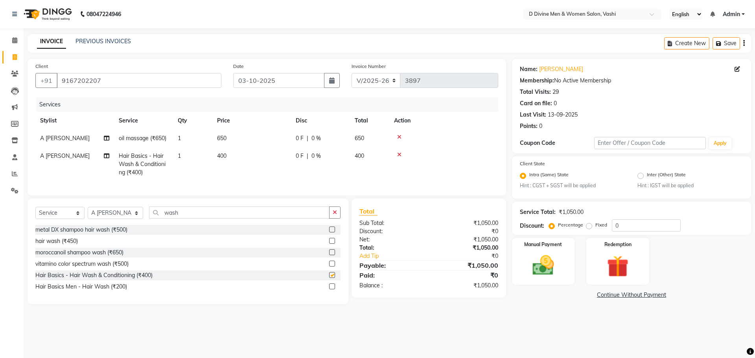
checkbox input "false"
click at [316, 154] on span "0 %" at bounding box center [315, 156] width 9 height 8
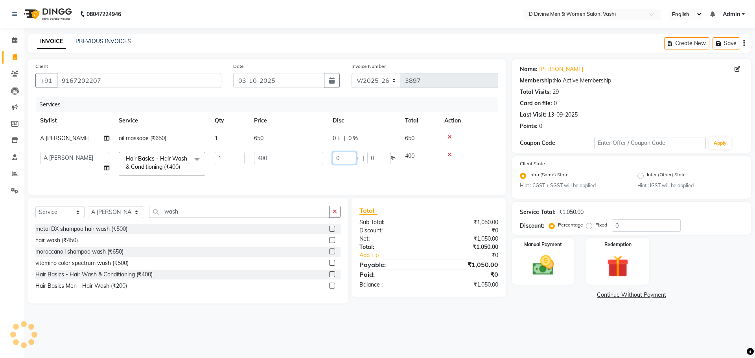
click at [333, 159] on input "0" at bounding box center [345, 158] width 24 height 12
type input "50"
drag, startPoint x: 298, startPoint y: 138, endPoint x: 298, endPoint y: 142, distance: 4.3
click at [298, 141] on tr "A [PERSON_NAME] oil massage (₹650) 1 650 0 F | 0 % 650" at bounding box center [266, 139] width 463 height 18
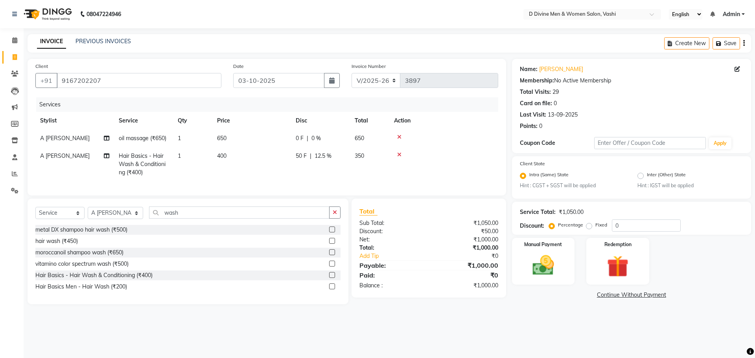
click at [115, 212] on div "Select Service Product Membership Package Voucher Prepaid Gift Card Select Styl…" at bounding box center [188, 252] width 321 height 106
click at [114, 219] on select "Select Stylist A [PERSON_NAME] [PERSON_NAME] Divine salon [PERSON_NAME] [PERSON…" at bounding box center [115, 213] width 55 height 12
select select "10982"
click at [88, 215] on select "Select Stylist A [PERSON_NAME] [PERSON_NAME] Divine salon [PERSON_NAME] [PERSON…" at bounding box center [115, 213] width 55 height 12
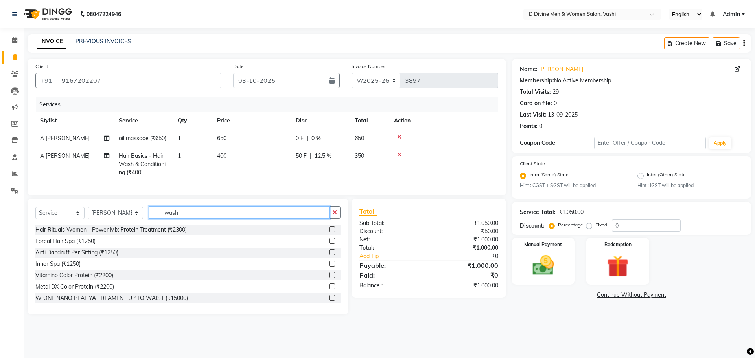
click at [186, 219] on input "wash" at bounding box center [239, 213] width 180 height 12
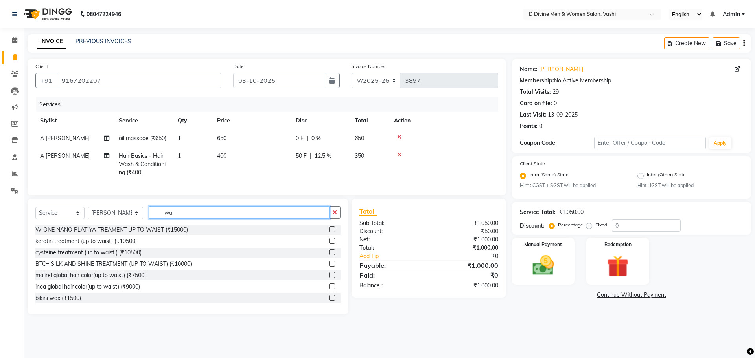
type input "w"
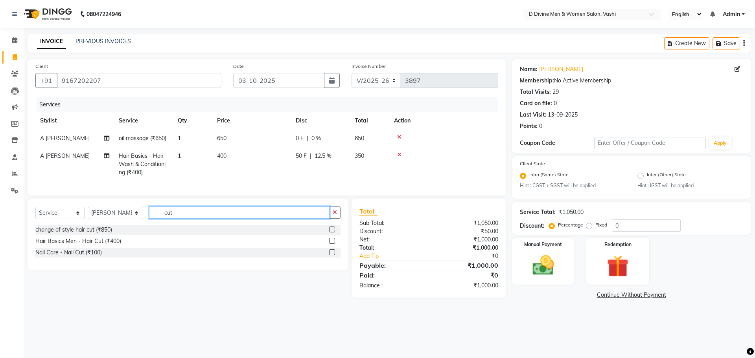
type input "cut"
click at [332, 244] on label at bounding box center [332, 241] width 6 height 6
click at [332, 244] on input "checkbox" at bounding box center [331, 241] width 5 height 5
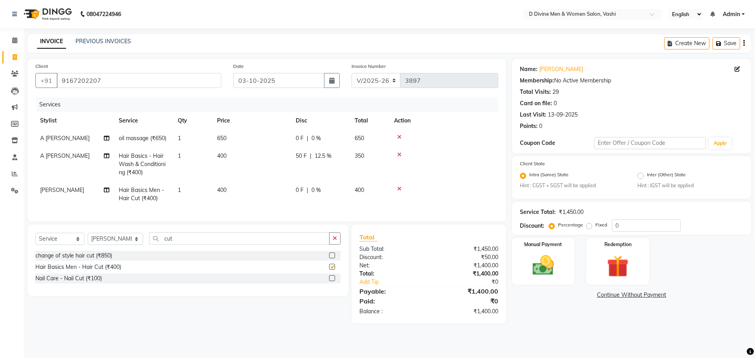
checkbox input "false"
click at [332, 203] on td "0 F | 0 %" at bounding box center [320, 195] width 59 height 26
select select "10982"
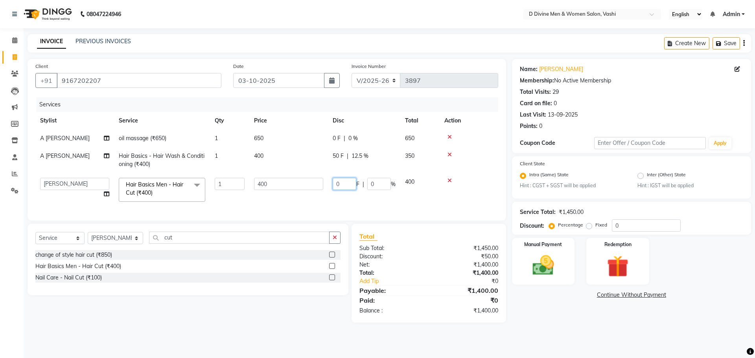
click at [337, 186] on input "0" at bounding box center [345, 184] width 24 height 12
type input "100"
click at [425, 120] on tr "Stylist Service Qty Price Disc Total Action" at bounding box center [266, 121] width 463 height 18
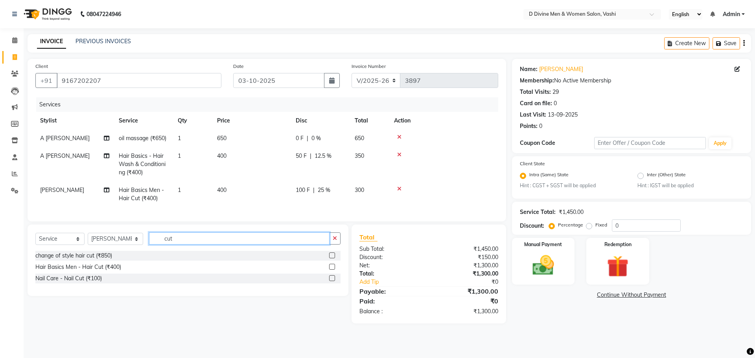
click at [188, 245] on input "cut" at bounding box center [239, 239] width 180 height 12
type input "c"
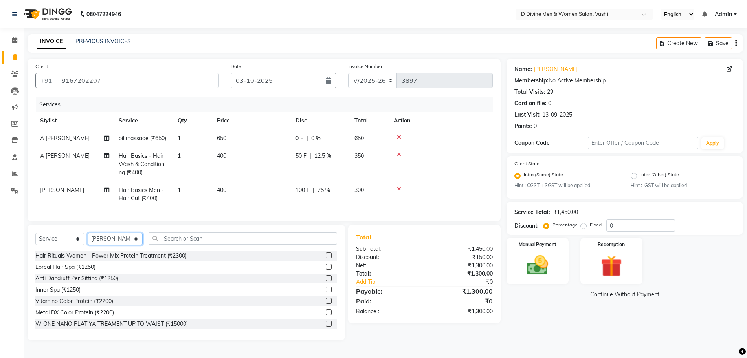
click at [128, 245] on select "Select Stylist A [PERSON_NAME] [PERSON_NAME] Divine salon [PERSON_NAME] [PERSON…" at bounding box center [115, 239] width 55 height 12
select select "10985"
click at [88, 241] on select "Select Stylist A [PERSON_NAME] [PERSON_NAME] Divine salon [PERSON_NAME] [PERSON…" at bounding box center [115, 239] width 55 height 12
click at [162, 245] on input "text" at bounding box center [243, 239] width 188 height 12
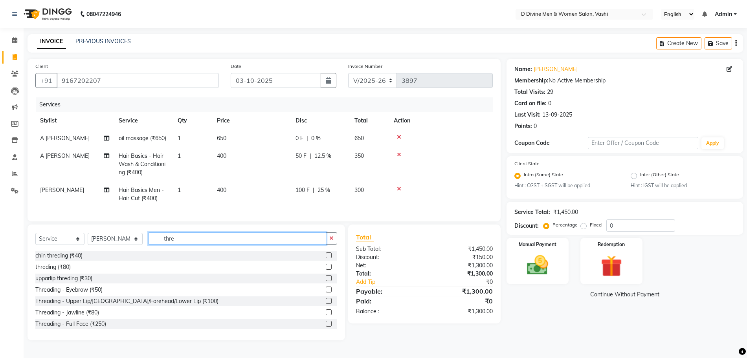
type input "thre"
click at [326, 270] on label at bounding box center [329, 267] width 6 height 6
click at [326, 270] on input "checkbox" at bounding box center [328, 267] width 5 height 5
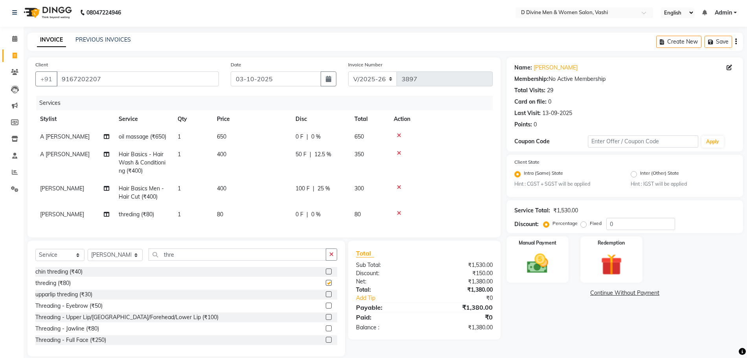
click at [314, 220] on td "0 F | 0 %" at bounding box center [320, 215] width 59 height 18
checkbox input "false"
select select "10985"
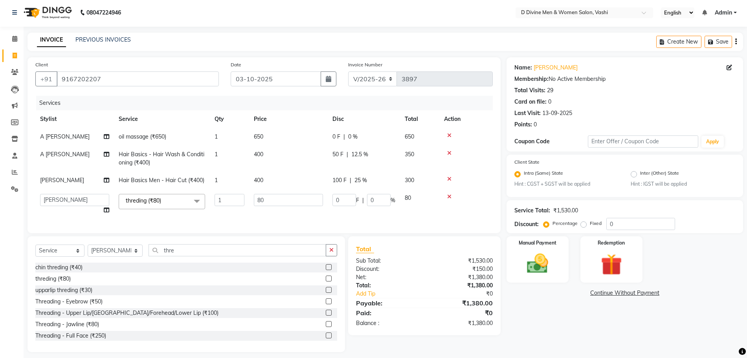
click at [330, 198] on td "0 F | 0 %" at bounding box center [364, 204] width 72 height 30
click at [333, 198] on input "0" at bounding box center [345, 200] width 24 height 12
type input "10"
click at [329, 219] on td "10 F | 0 %" at bounding box center [364, 204] width 72 height 30
select select "10985"
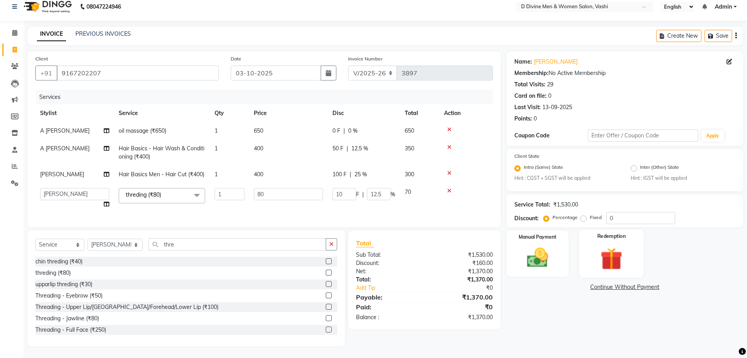
scroll to position [15, 0]
click at [545, 257] on img at bounding box center [538, 259] width 36 height 26
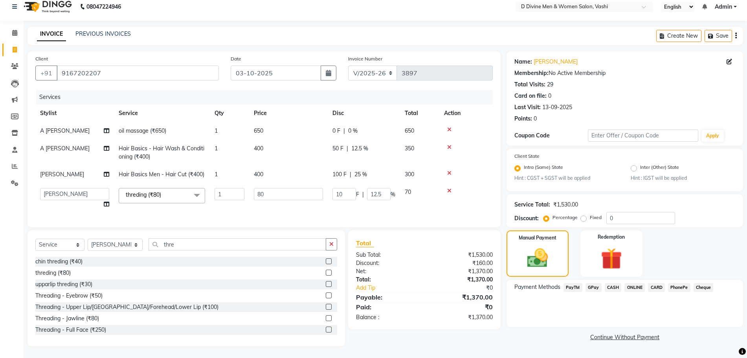
drag, startPoint x: 665, startPoint y: 277, endPoint x: 656, endPoint y: 280, distance: 9.6
click at [660, 283] on div "Payment Methods PayTM GPay CASH ONLINE CARD PhonePe Cheque" at bounding box center [625, 288] width 221 height 11
click at [656, 283] on span "CARD" at bounding box center [656, 287] width 17 height 9
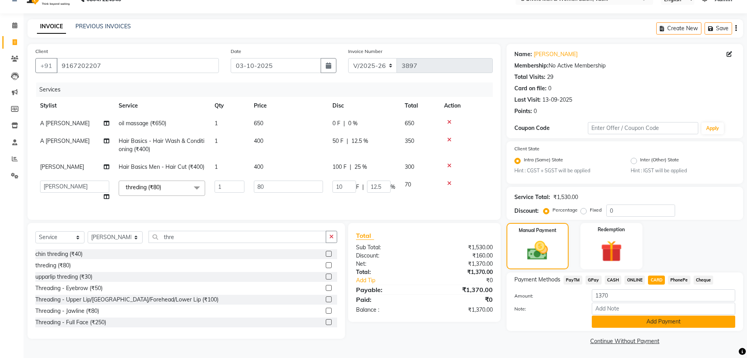
click at [651, 322] on button "Add Payment" at bounding box center [663, 322] width 143 height 12
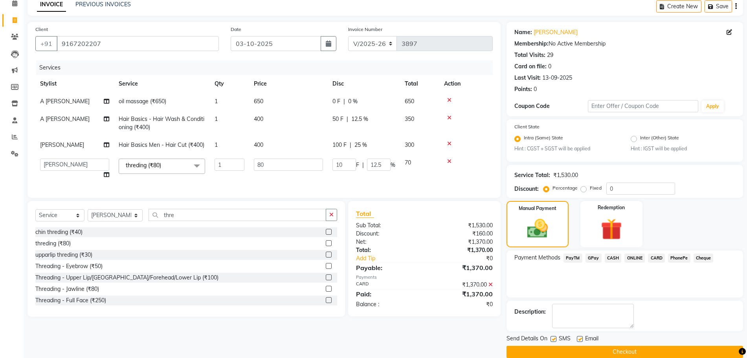
scroll to position [49, 0]
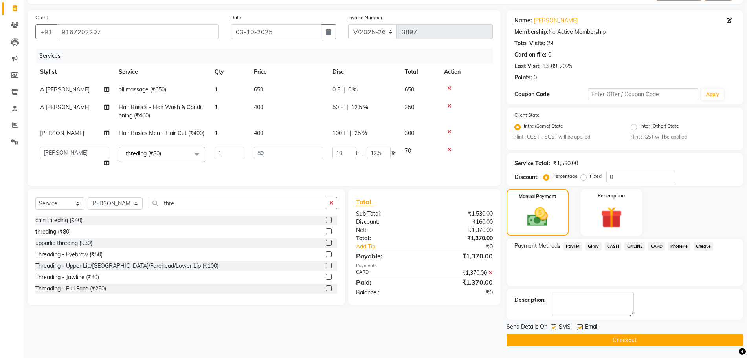
click at [557, 327] on label at bounding box center [554, 328] width 6 height 6
click at [556, 327] on input "checkbox" at bounding box center [553, 327] width 5 height 5
checkbox input "false"
click at [575, 327] on div "SMS" at bounding box center [564, 328] width 26 height 10
click at [580, 327] on label at bounding box center [580, 328] width 6 height 6
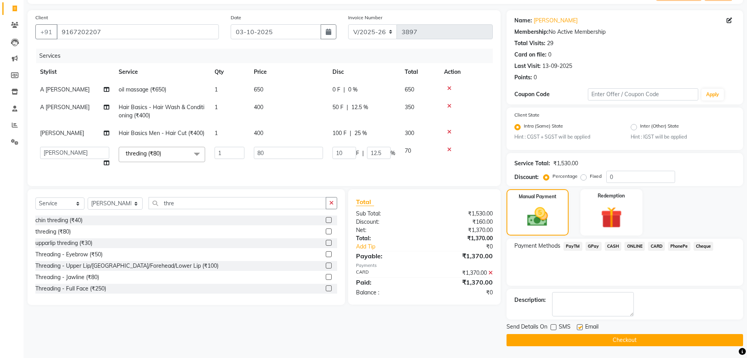
click at [580, 327] on input "checkbox" at bounding box center [579, 327] width 5 height 5
checkbox input "false"
click at [582, 337] on button "Checkout" at bounding box center [625, 340] width 237 height 12
click at [582, 337] on div "Checkout" at bounding box center [625, 340] width 237 height 12
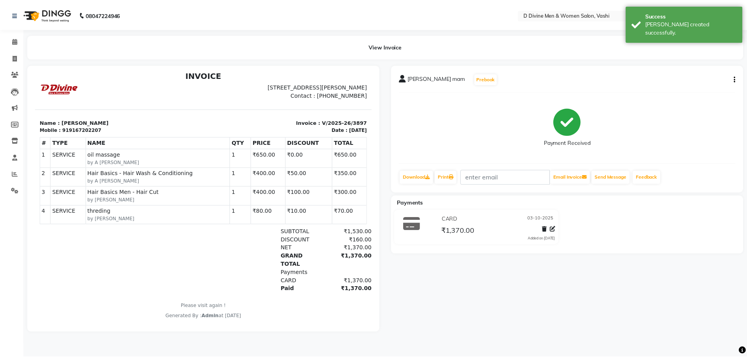
scroll to position [6, 0]
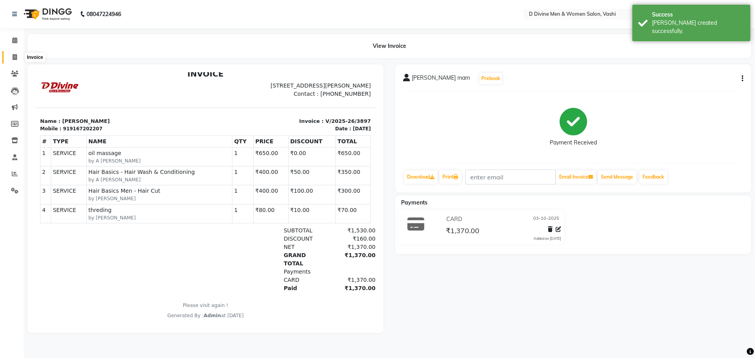
click at [13, 55] on icon at bounding box center [15, 57] width 4 height 6
select select "718"
select select "service"
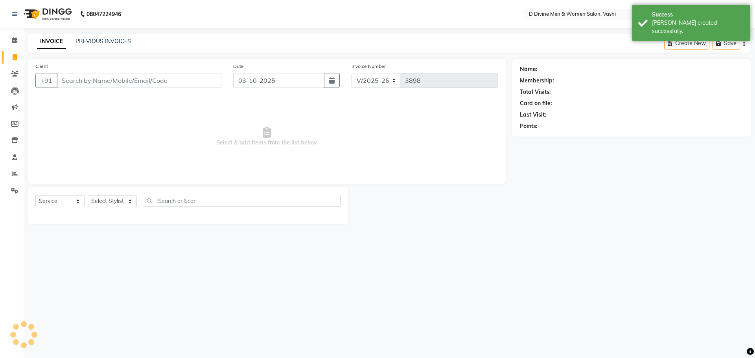
type input "d"
select select "10981"
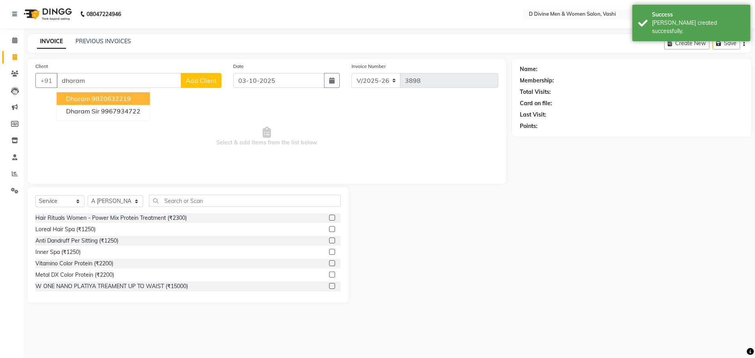
click at [108, 97] on ngb-highlight "9820632219" at bounding box center [111, 99] width 39 height 8
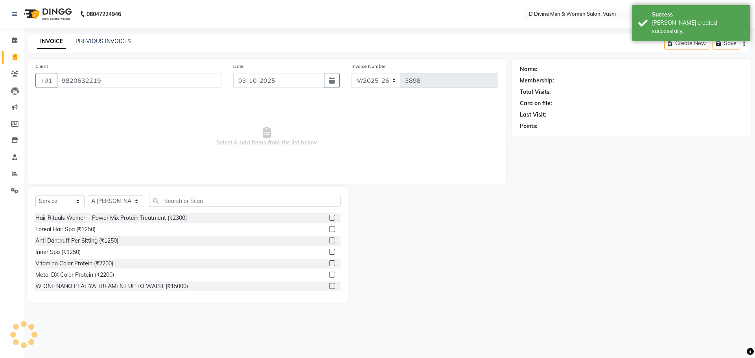
type input "9820632219"
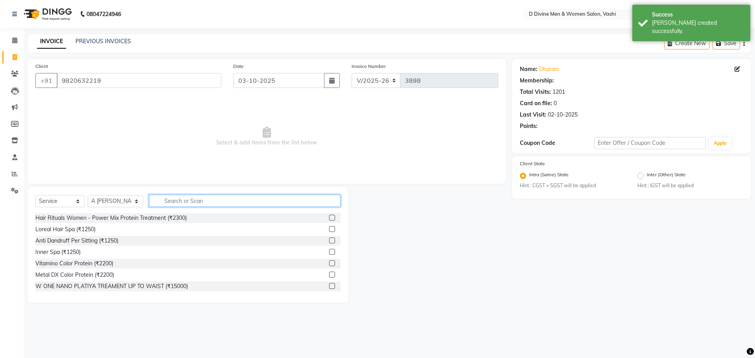
click at [206, 202] on input "text" at bounding box center [244, 201] width 191 height 12
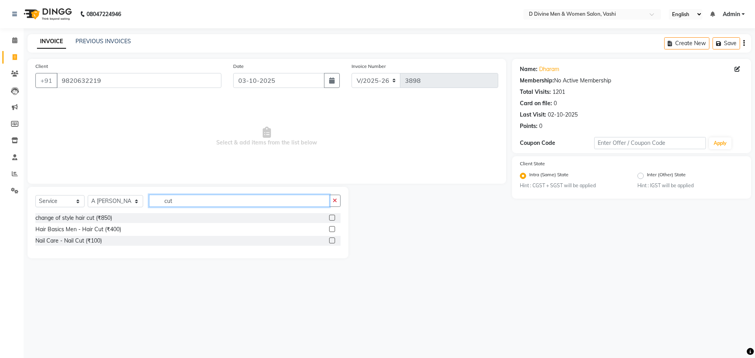
type input "cut"
click at [337, 231] on div at bounding box center [334, 230] width 11 height 10
drag, startPoint x: 330, startPoint y: 229, endPoint x: 334, endPoint y: 226, distance: 5.3
click at [329, 229] on label at bounding box center [332, 229] width 6 height 6
click at [329, 229] on input "checkbox" at bounding box center [331, 229] width 5 height 5
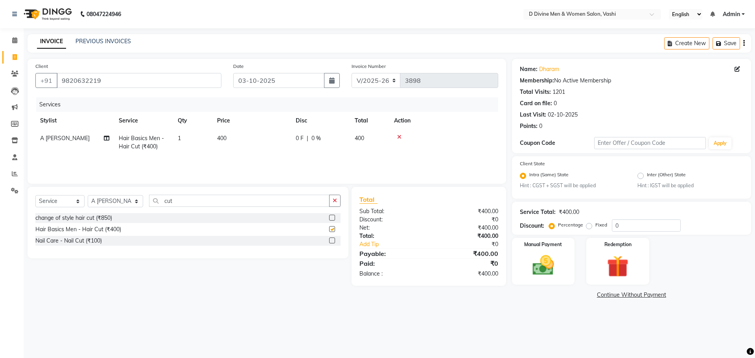
checkbox input "false"
click at [331, 166] on div "Services Stylist Service Qty Price Disc Total Action A [PERSON_NAME] Hair Basic…" at bounding box center [266, 136] width 463 height 79
click at [330, 153] on td "0 F | 0 %" at bounding box center [320, 143] width 59 height 26
click at [335, 143] on input "0" at bounding box center [345, 140] width 24 height 12
type input "100"
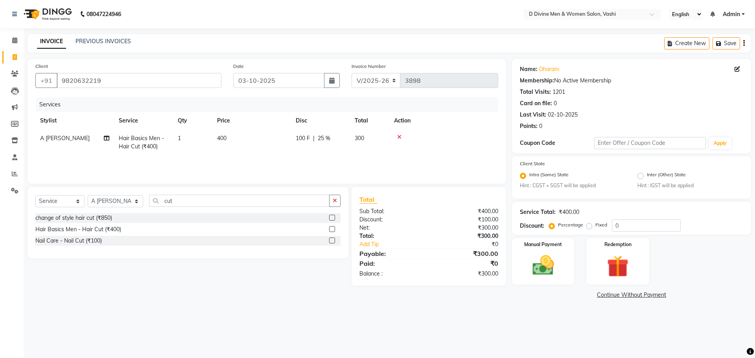
drag, startPoint x: 316, startPoint y: 147, endPoint x: 261, endPoint y: 175, distance: 62.1
click at [314, 156] on div "Services Stylist Service Qty Price Disc Total Action A [PERSON_NAME] Hair Basic…" at bounding box center [266, 136] width 463 height 79
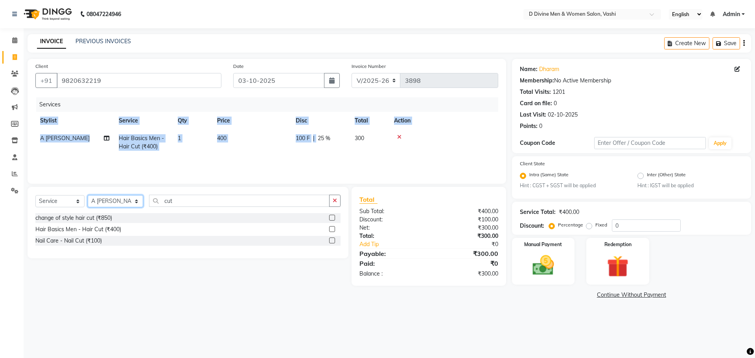
click at [125, 203] on select "Select Stylist A [PERSON_NAME] [PERSON_NAME] Divine salon [PERSON_NAME] [PERSON…" at bounding box center [115, 201] width 55 height 12
select select "10985"
click at [88, 195] on select "Select Stylist A [PERSON_NAME] [PERSON_NAME] Divine salon [PERSON_NAME] [PERSON…" at bounding box center [115, 201] width 55 height 12
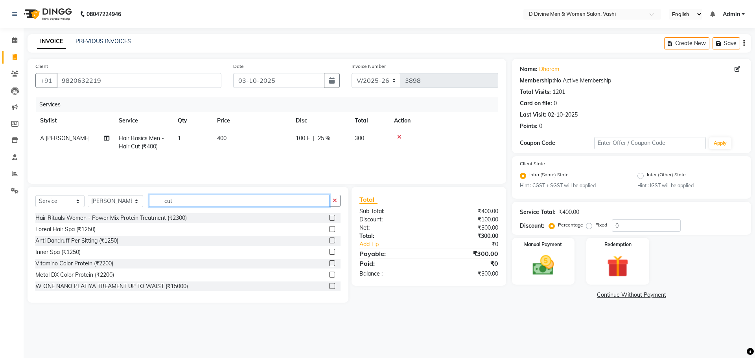
click at [172, 202] on input "cut" at bounding box center [239, 201] width 180 height 12
type input "c"
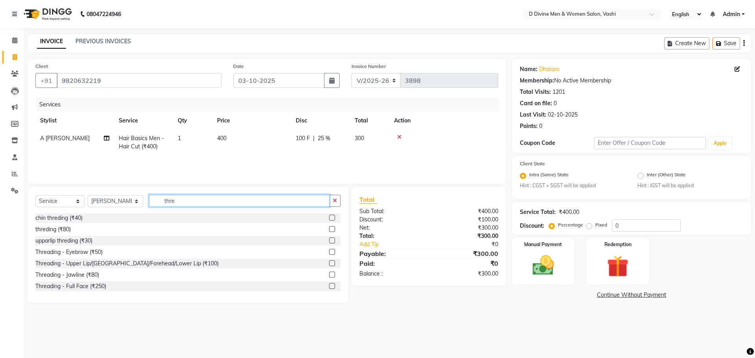
type input "thre"
click at [329, 239] on label at bounding box center [332, 241] width 6 height 6
click at [329, 239] on input "checkbox" at bounding box center [331, 241] width 5 height 5
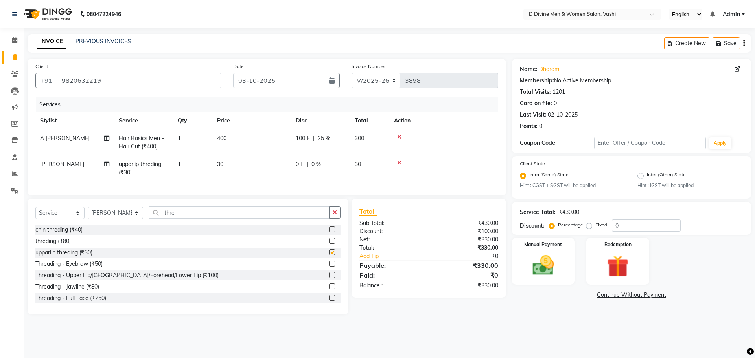
click at [315, 157] on td "0 F | 0 %" at bounding box center [320, 169] width 59 height 26
checkbox input "false"
select select "10985"
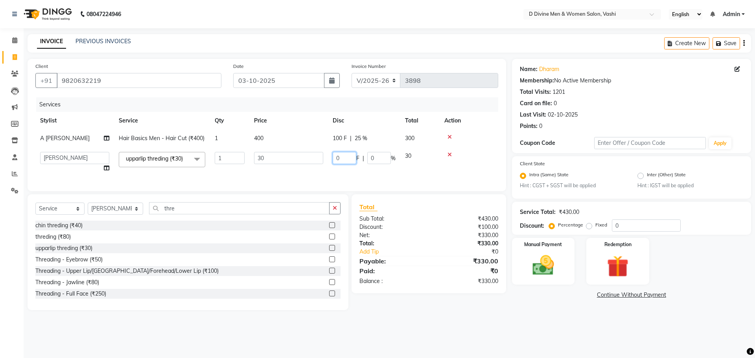
click at [338, 161] on input "0" at bounding box center [345, 158] width 24 height 12
click at [337, 163] on input "0" at bounding box center [345, 158] width 24 height 12
click at [335, 165] on td "0 F | 0 %" at bounding box center [364, 162] width 72 height 30
select select "10985"
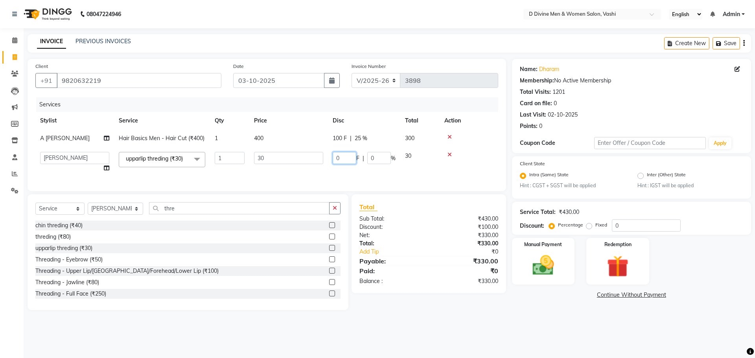
click at [334, 162] on input "0" at bounding box center [345, 158] width 24 height 12
type input "10"
click at [331, 168] on td "10 F | 0 %" at bounding box center [364, 162] width 72 height 30
select select "10985"
click at [550, 272] on img at bounding box center [543, 266] width 37 height 26
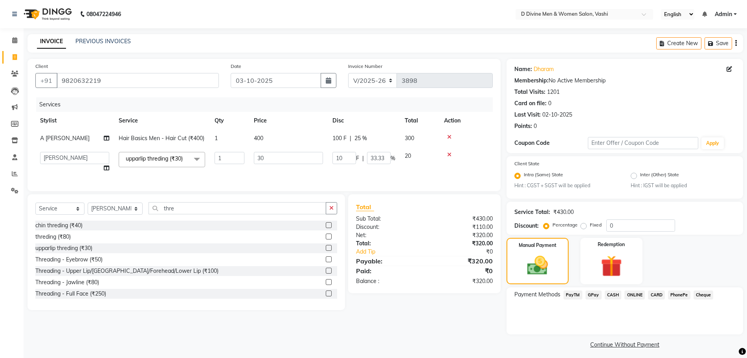
click at [612, 298] on span "CASH" at bounding box center [613, 295] width 17 height 9
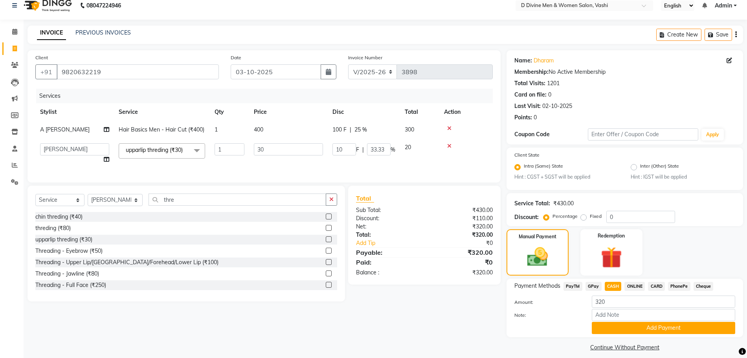
scroll to position [16, 0]
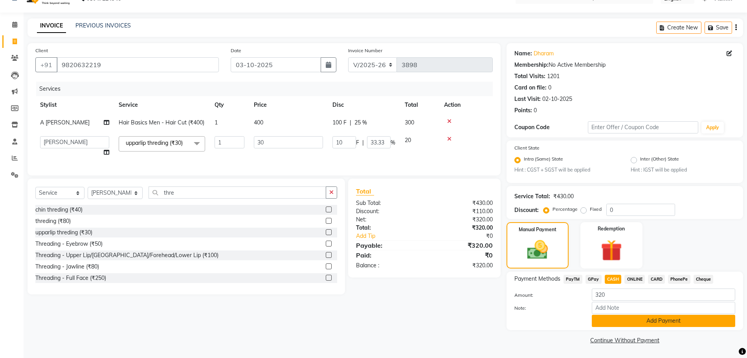
click at [611, 320] on button "Add Payment" at bounding box center [663, 321] width 143 height 12
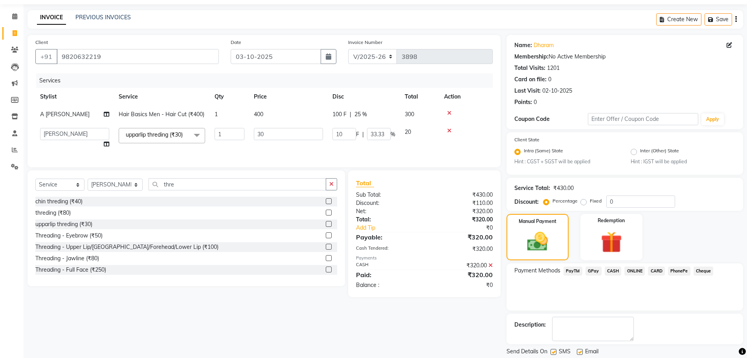
scroll to position [49, 0]
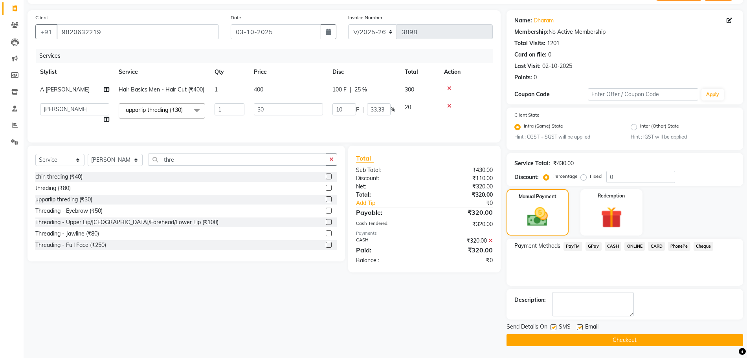
click at [554, 328] on label at bounding box center [554, 328] width 6 height 6
click at [554, 328] on input "checkbox" at bounding box center [553, 327] width 5 height 5
checkbox input "false"
click at [581, 327] on label at bounding box center [580, 328] width 6 height 6
click at [581, 327] on input "checkbox" at bounding box center [579, 327] width 5 height 5
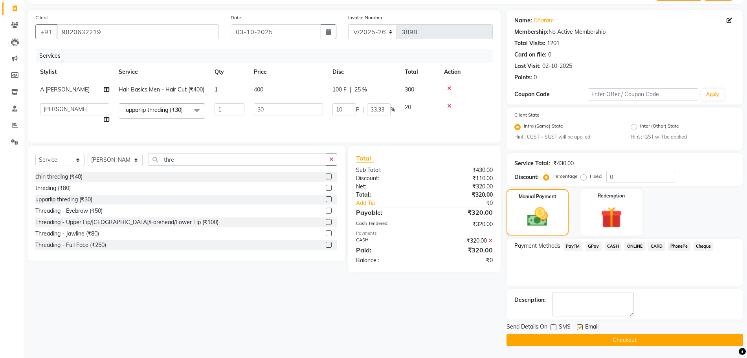
checkbox input "false"
click at [581, 334] on button "Checkout" at bounding box center [625, 340] width 237 height 12
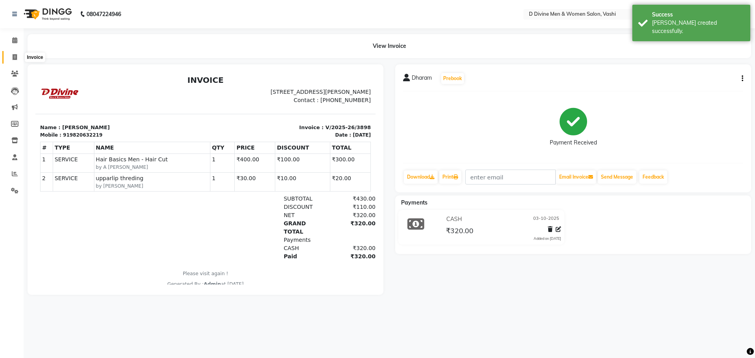
click at [17, 58] on span at bounding box center [15, 57] width 14 height 9
select select "718"
select select "service"
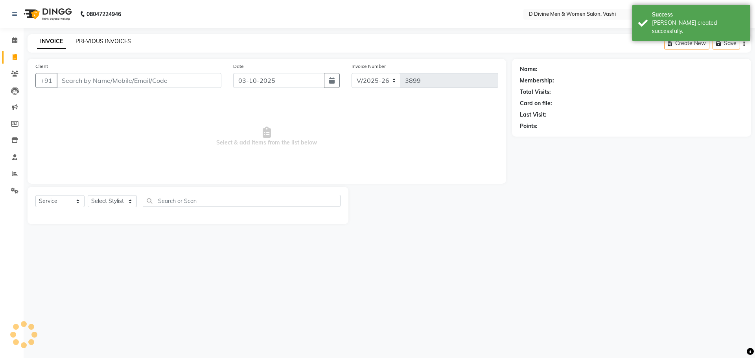
select select "10981"
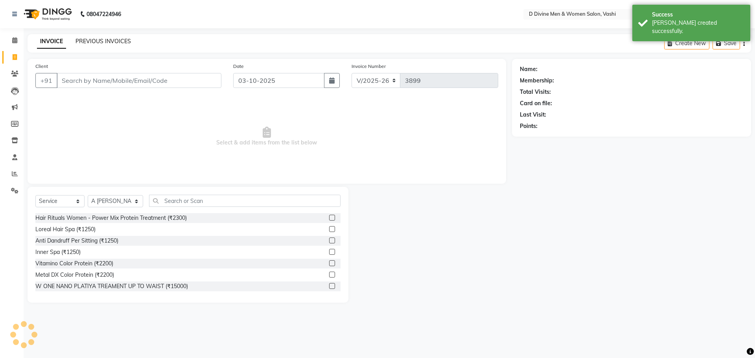
click at [119, 41] on link "PREVIOUS INVOICES" at bounding box center [102, 41] width 55 height 7
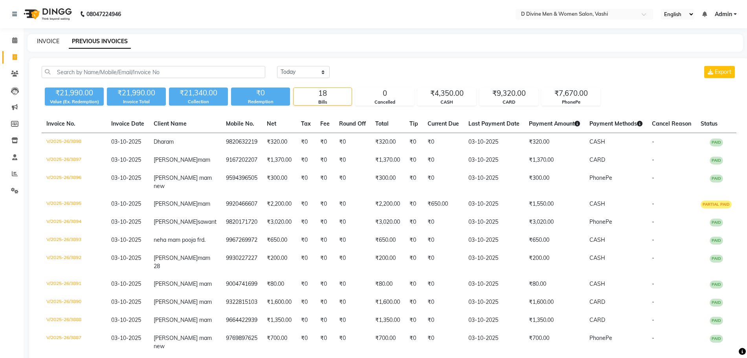
click at [39, 42] on link "INVOICE" at bounding box center [48, 41] width 22 height 7
select select "718"
select select "service"
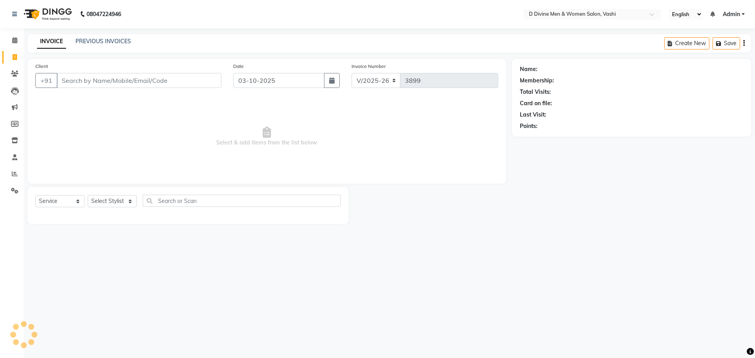
select select "10981"
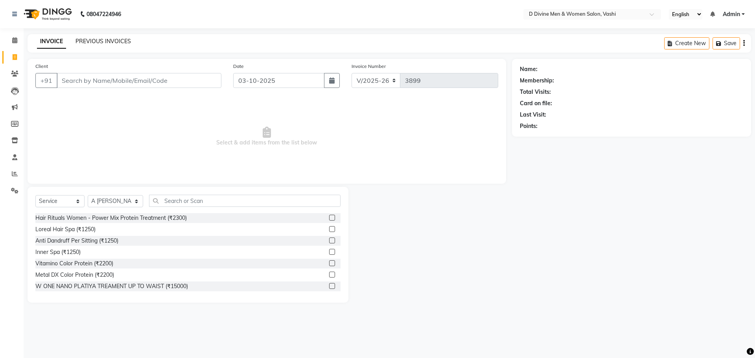
click at [125, 39] on link "PREVIOUS INVOICES" at bounding box center [102, 41] width 55 height 7
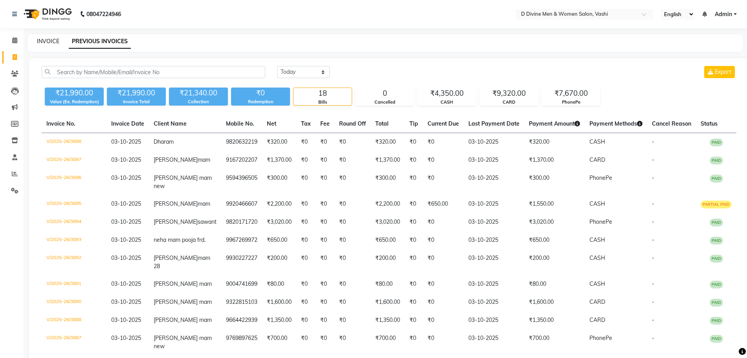
click at [56, 40] on link "INVOICE" at bounding box center [48, 41] width 22 height 7
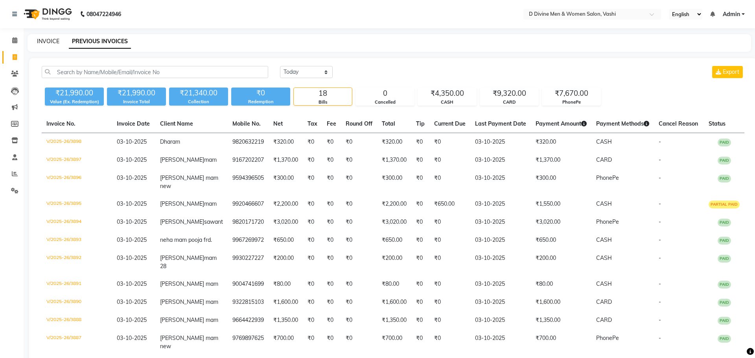
select select "718"
select select "service"
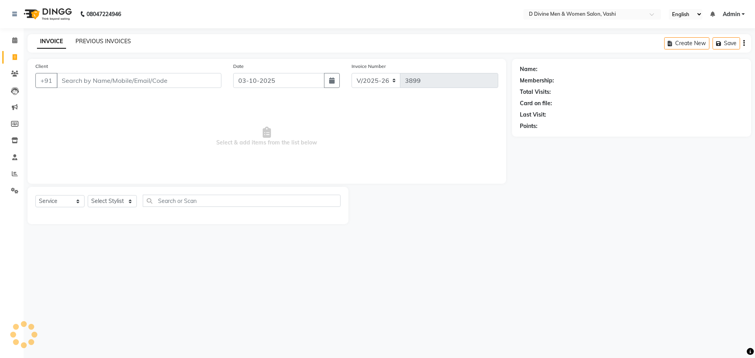
select select "10981"
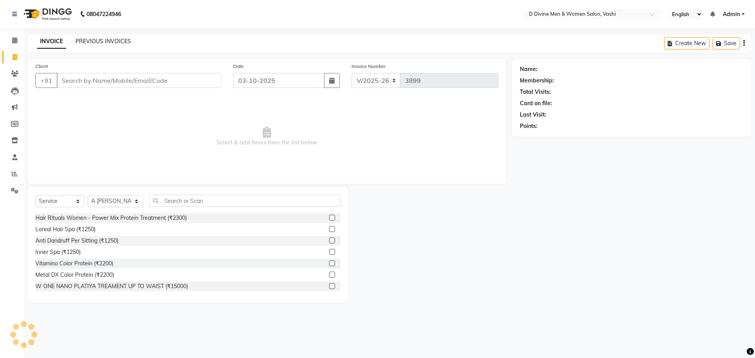
click at [104, 42] on link "PREVIOUS INVOICES" at bounding box center [102, 41] width 55 height 7
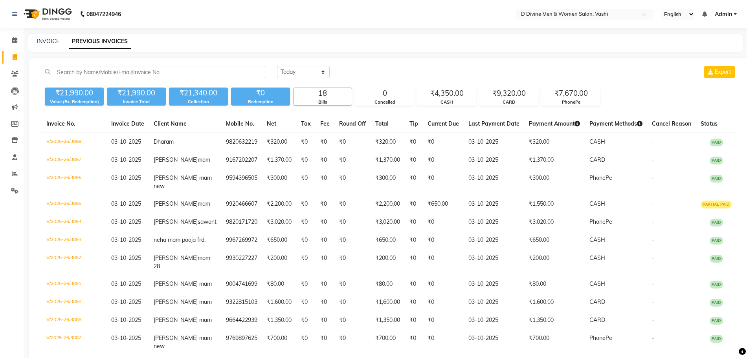
click at [509, 107] on div "[DATE] [DATE] Custom Range Export ₹21,990.00 Value (Ex. Redemption) ₹21,990.00 …" at bounding box center [389, 293] width 720 height 471
click at [513, 99] on div "CARD" at bounding box center [509, 102] width 58 height 7
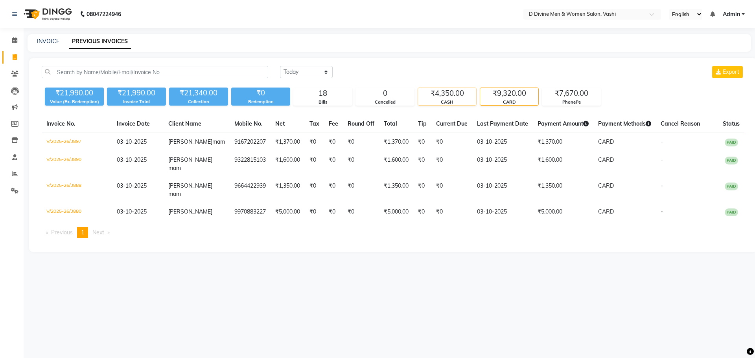
click at [452, 103] on div "CASH" at bounding box center [447, 102] width 58 height 7
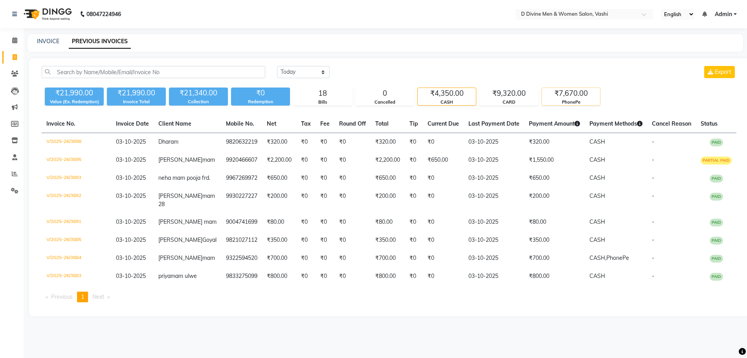
click at [572, 98] on div "₹7,670.00" at bounding box center [571, 93] width 58 height 11
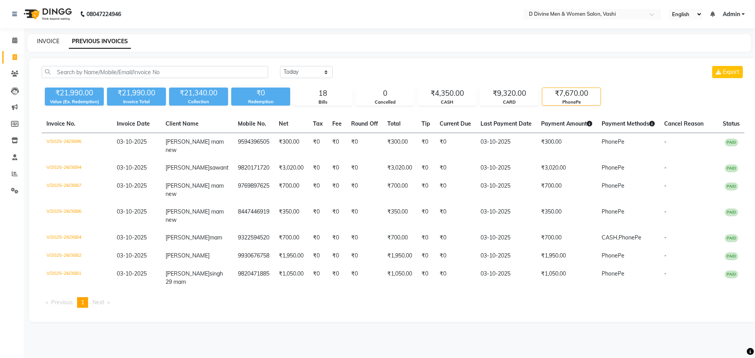
click at [50, 38] on link "INVOICE" at bounding box center [48, 41] width 22 height 7
select select "service"
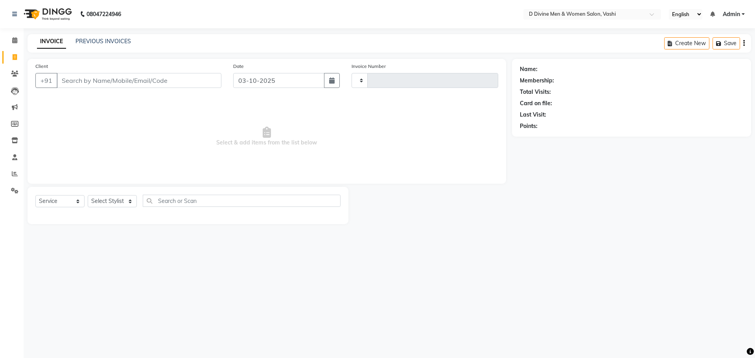
type input "3899"
select select "718"
select select "10981"
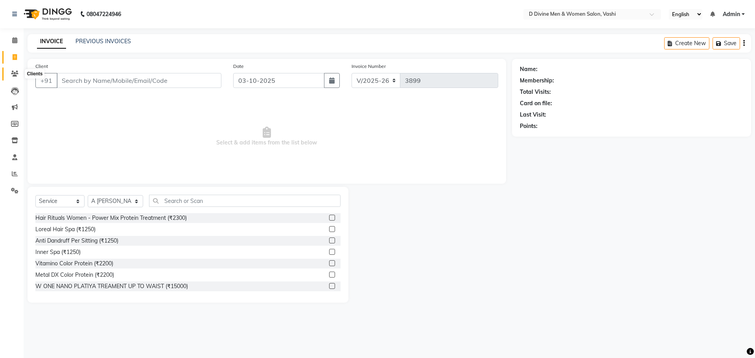
click at [10, 70] on span at bounding box center [15, 74] width 14 height 9
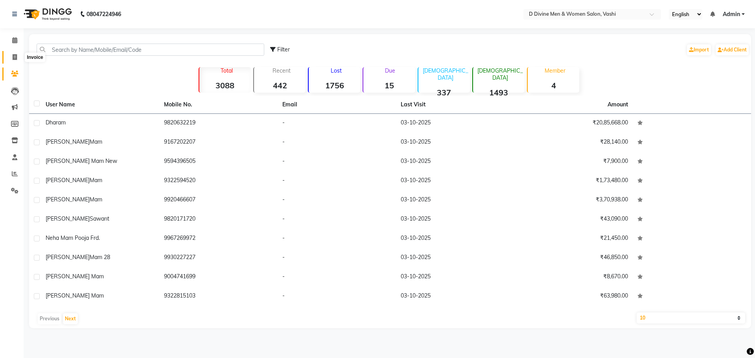
click at [11, 51] on link "Invoice" at bounding box center [11, 57] width 19 height 13
select select "service"
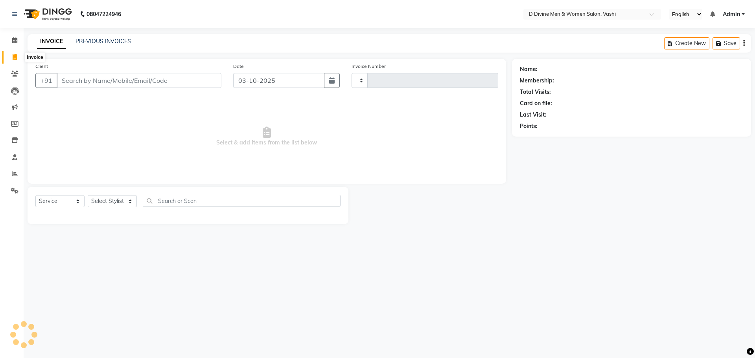
type input "3899"
select select "718"
select select "10981"
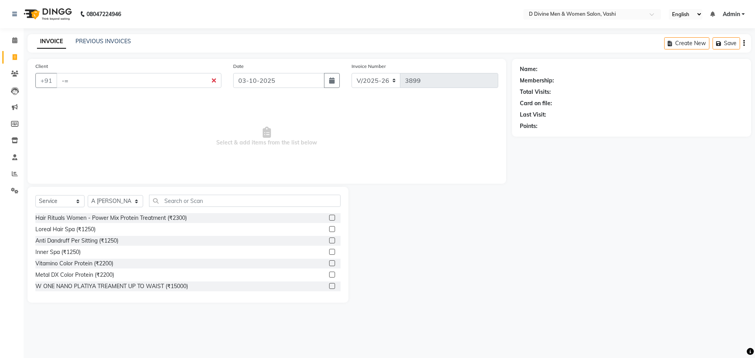
click at [87, 77] on input "-=" at bounding box center [139, 80] width 165 height 15
type input "-"
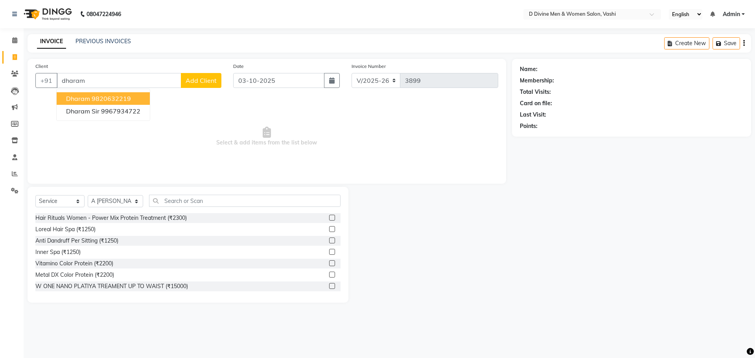
click at [91, 97] on button "Dharam 9820632219" at bounding box center [103, 98] width 93 height 13
type input "9820632219"
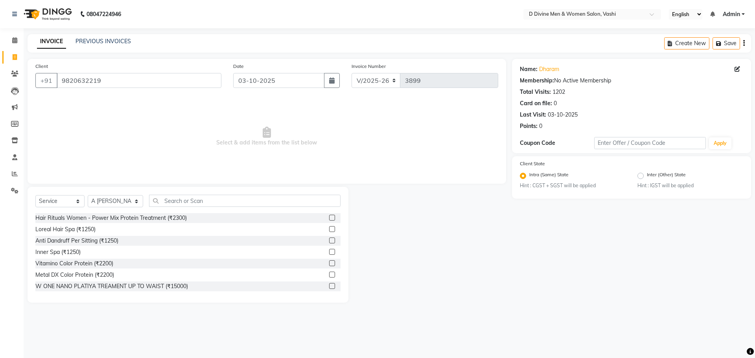
click at [180, 195] on div "Select Service Product Membership Package Voucher Prepaid Gift Card Select Styl…" at bounding box center [188, 245] width 321 height 116
click at [179, 201] on input "text" at bounding box center [244, 201] width 191 height 12
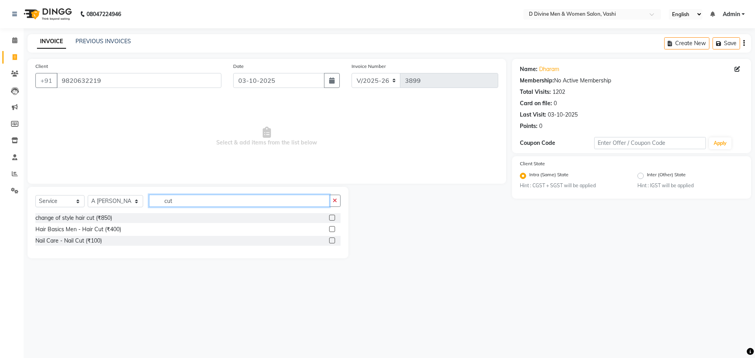
type input "cut"
click at [331, 228] on label at bounding box center [332, 229] width 6 height 6
click at [331, 228] on input "checkbox" at bounding box center [331, 229] width 5 height 5
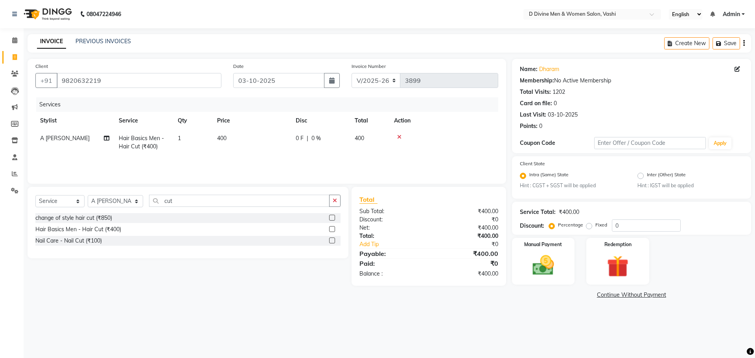
click at [342, 136] on div "0 F | 0 %" at bounding box center [321, 138] width 50 height 8
checkbox input "false"
click at [332, 140] on td "0 F | 0 %" at bounding box center [364, 146] width 72 height 33
click at [335, 141] on input "0" at bounding box center [345, 140] width 24 height 12
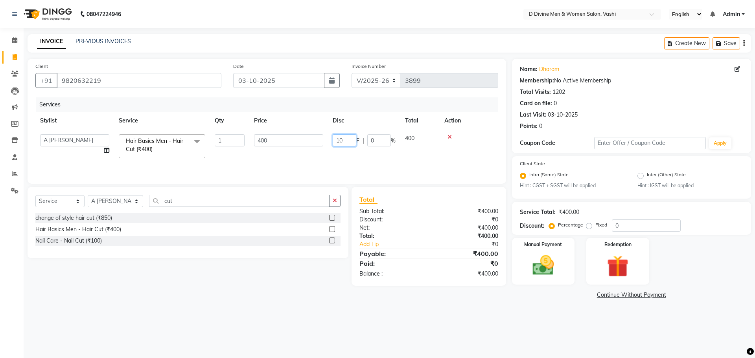
type input "100"
click at [327, 148] on tr "A [PERSON_NAME] [PERSON_NAME] Divine salon [PERSON_NAME] [PERSON_NAME] [PERSON_…" at bounding box center [266, 146] width 463 height 33
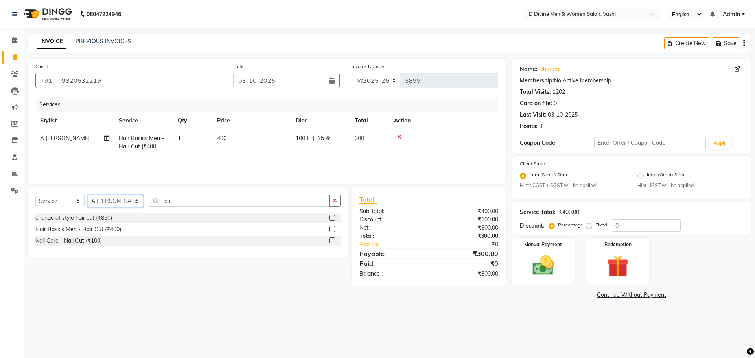
click at [118, 200] on select "Select Stylist A [PERSON_NAME] [PERSON_NAME] Divine salon [PERSON_NAME] [PERSON…" at bounding box center [115, 201] width 55 height 12
click at [223, 204] on input "cut" at bounding box center [239, 201] width 180 height 12
click at [221, 200] on input "cut" at bounding box center [239, 201] width 180 height 12
type input "c"
type input "sha"
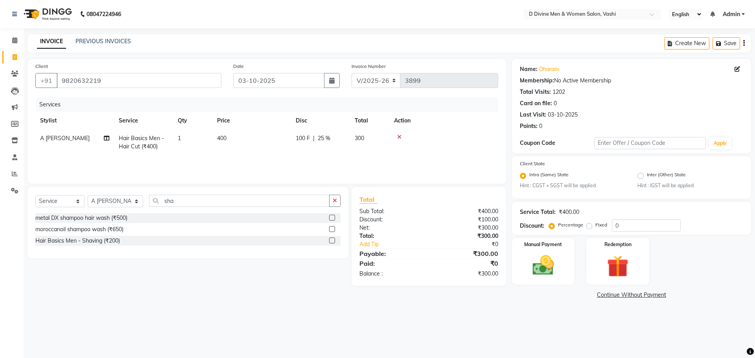
click at [332, 240] on label at bounding box center [332, 241] width 6 height 6
click at [332, 240] on input "checkbox" at bounding box center [331, 241] width 5 height 5
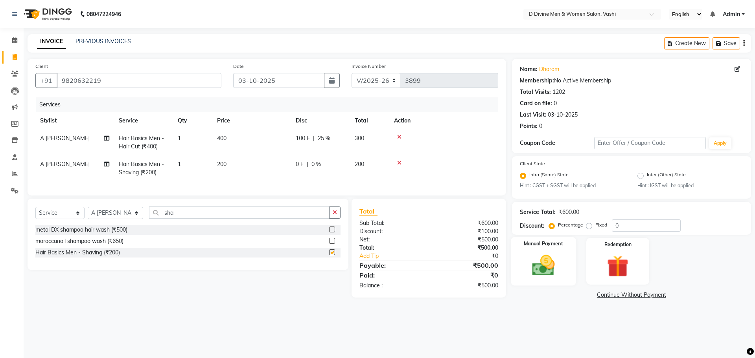
checkbox input "false"
drag, startPoint x: 536, startPoint y: 270, endPoint x: 540, endPoint y: 270, distance: 4.3
click at [536, 270] on img at bounding box center [543, 266] width 37 height 26
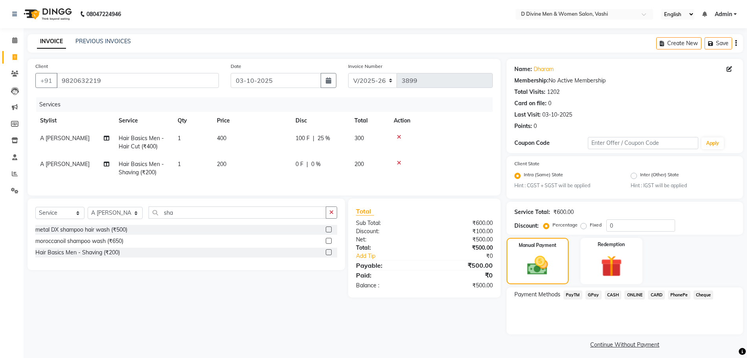
click at [620, 295] on span "CASH" at bounding box center [613, 295] width 17 height 9
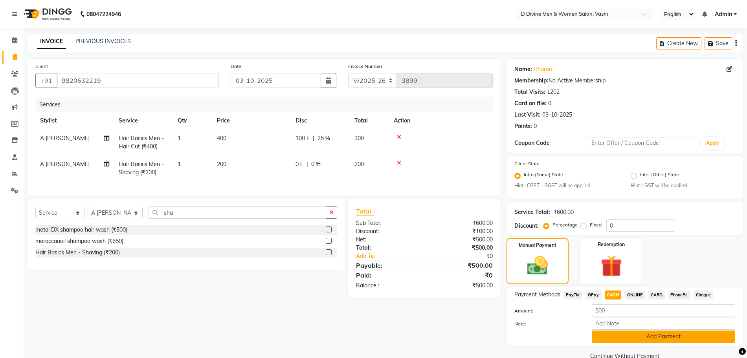
drag, startPoint x: 630, startPoint y: 335, endPoint x: 630, endPoint y: 341, distance: 5.5
click at [630, 341] on button "Add Payment" at bounding box center [663, 337] width 143 height 12
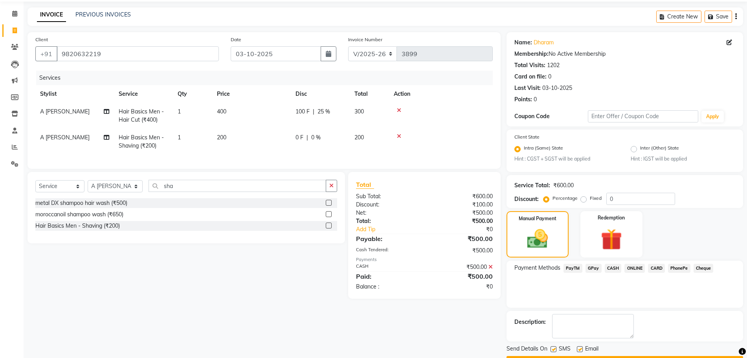
scroll to position [49, 0]
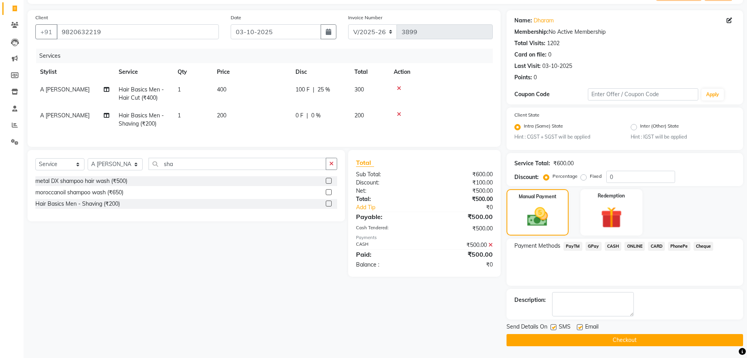
click at [550, 329] on div "Send Details On SMS Email" at bounding box center [625, 328] width 237 height 10
click at [552, 329] on label at bounding box center [554, 328] width 6 height 6
click at [552, 329] on input "checkbox" at bounding box center [553, 327] width 5 height 5
checkbox input "false"
click at [577, 330] on label at bounding box center [580, 328] width 6 height 6
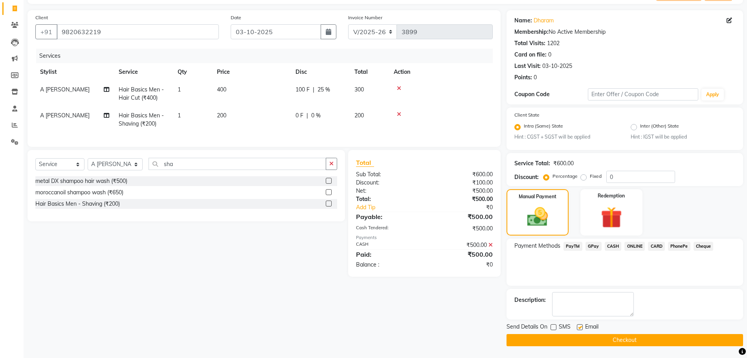
click at [577, 330] on input "checkbox" at bounding box center [579, 327] width 5 height 5
checkbox input "false"
click at [579, 340] on button "Checkout" at bounding box center [625, 340] width 237 height 12
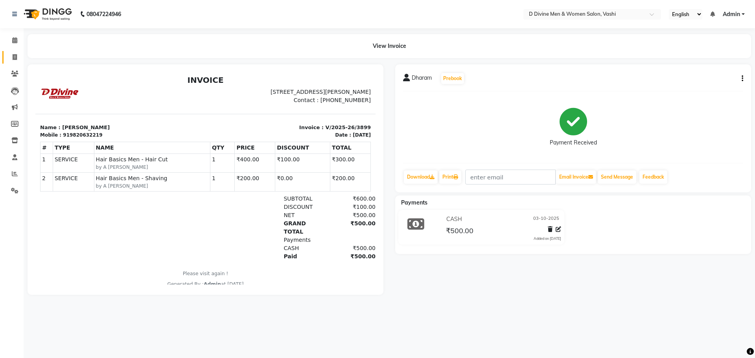
click at [17, 59] on icon at bounding box center [15, 57] width 4 height 6
select select "service"
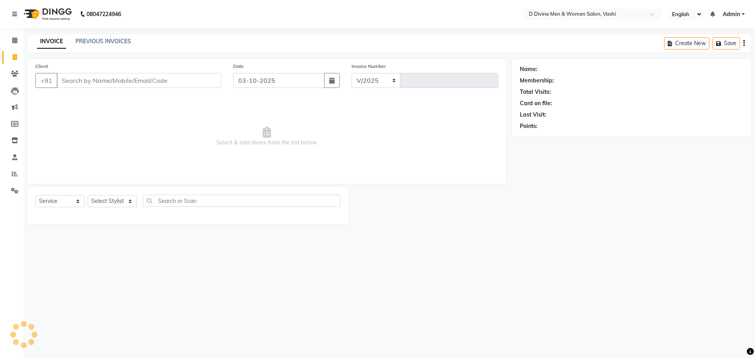
select select "718"
type input "3900"
click at [88, 40] on link "PREVIOUS INVOICES" at bounding box center [102, 41] width 55 height 7
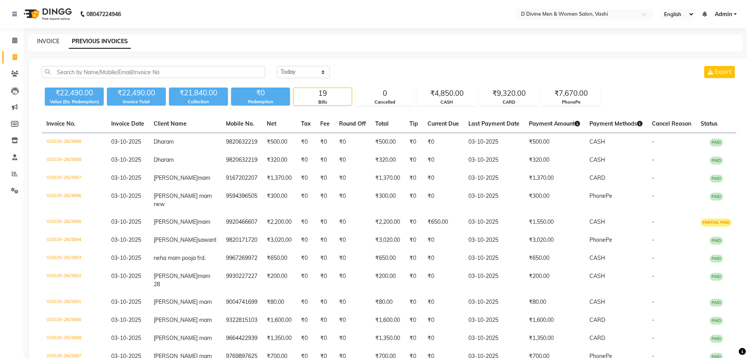
click at [49, 40] on link "INVOICE" at bounding box center [48, 41] width 22 height 7
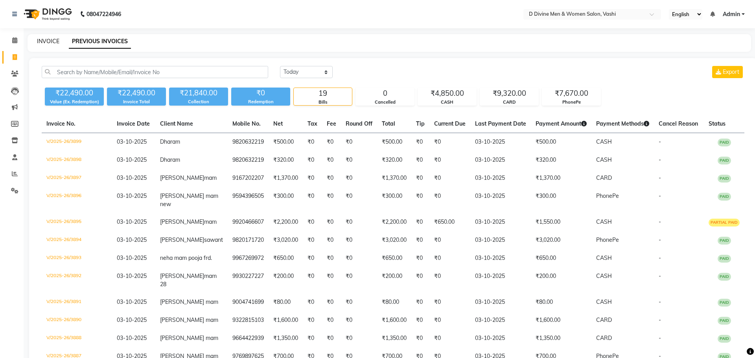
select select "718"
select select "service"
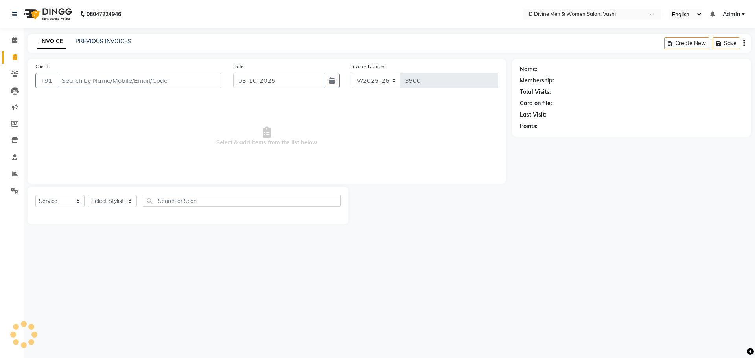
select select "10981"
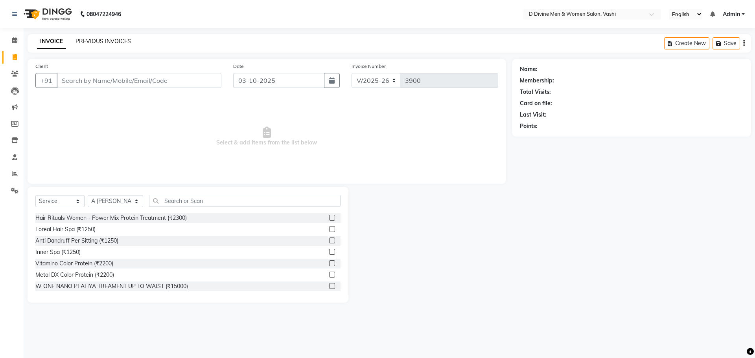
click at [119, 40] on link "PREVIOUS INVOICES" at bounding box center [102, 41] width 55 height 7
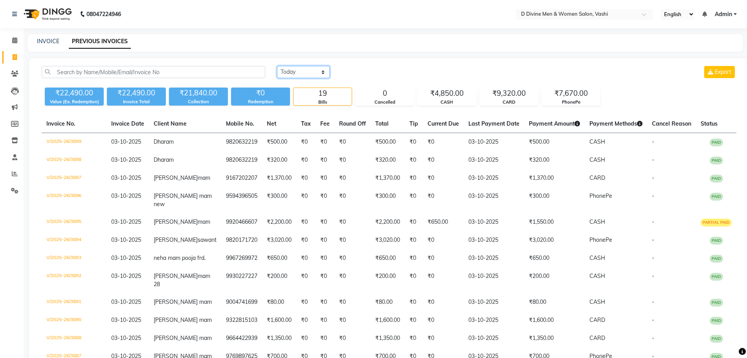
click at [298, 69] on select "[DATE] [DATE] Custom Range" at bounding box center [303, 72] width 53 height 12
select select "[DATE]"
click at [277, 66] on select "[DATE] [DATE] Custom Range" at bounding box center [303, 72] width 53 height 12
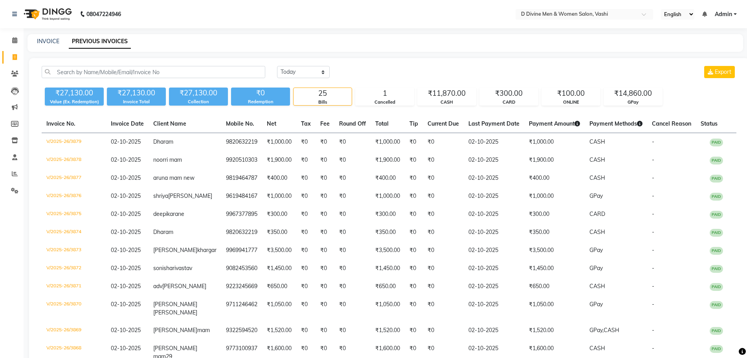
click at [63, 39] on div "INVOICE PREVIOUS INVOICES" at bounding box center [381, 41] width 706 height 8
click at [55, 42] on link "INVOICE" at bounding box center [48, 41] width 22 height 7
select select "service"
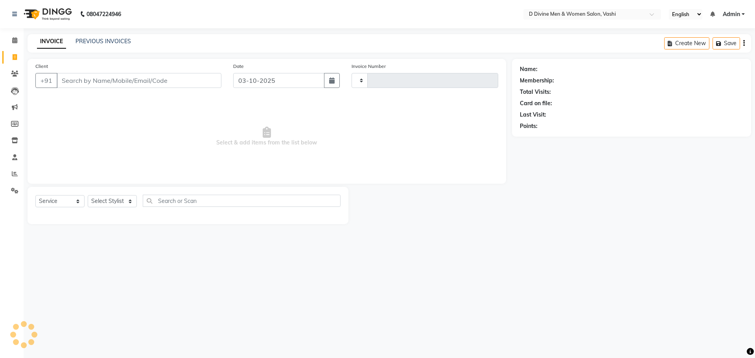
type input "3900"
click at [55, 42] on link "INVOICE" at bounding box center [51, 42] width 29 height 14
select select "718"
click at [55, 42] on link "INVOICE" at bounding box center [51, 42] width 29 height 14
select select "10981"
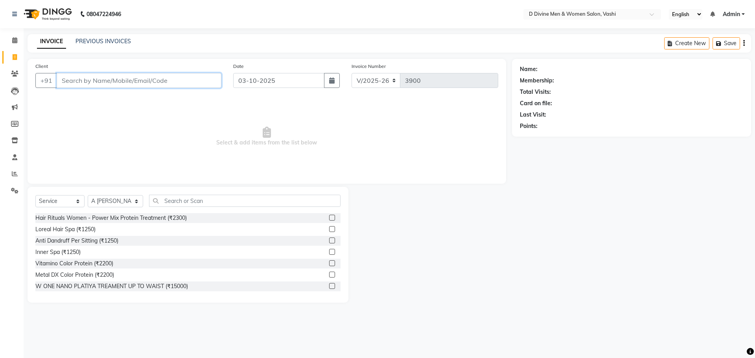
click at [85, 75] on input "Client" at bounding box center [139, 80] width 165 height 15
type input "d"
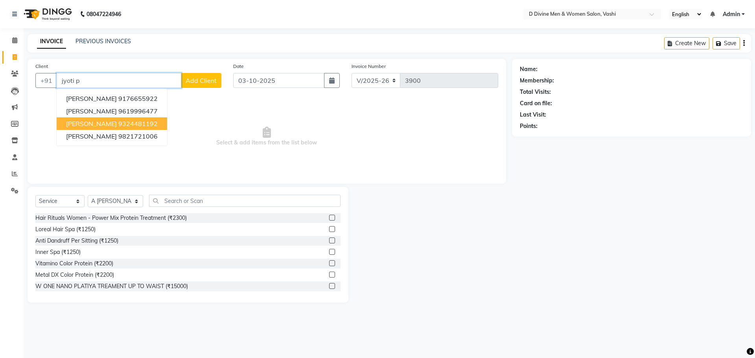
click at [148, 125] on button "[PERSON_NAME] 9324481192" at bounding box center [112, 124] width 110 height 13
type input "9324481192"
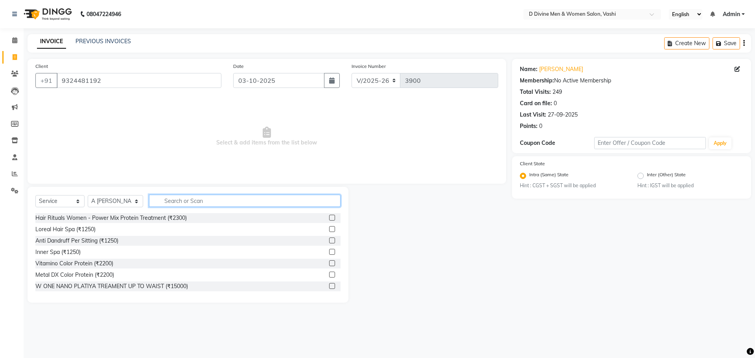
click at [176, 198] on input "text" at bounding box center [244, 201] width 191 height 12
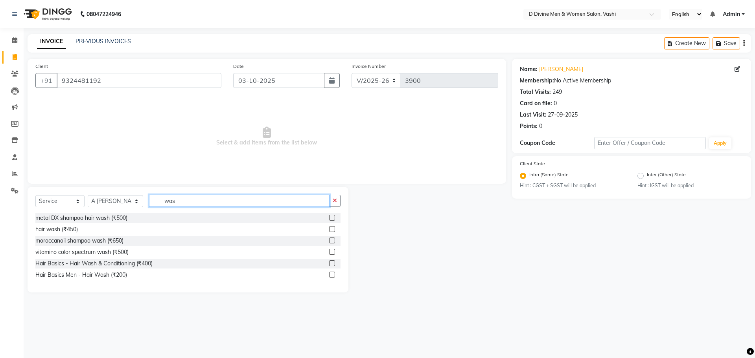
type input "was"
click at [334, 265] on label at bounding box center [332, 264] width 6 height 6
click at [334, 265] on input "checkbox" at bounding box center [331, 263] width 5 height 5
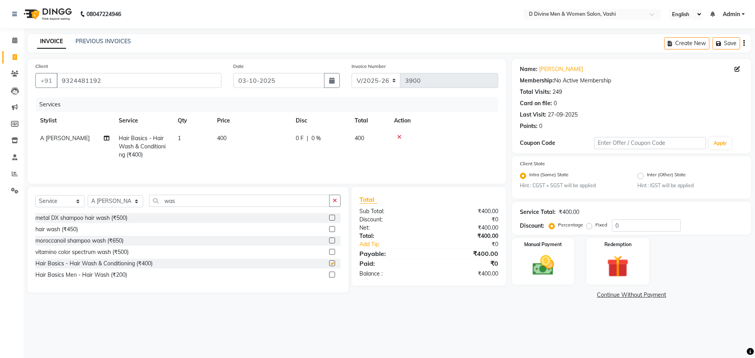
checkbox input "false"
click at [330, 149] on td "0 F | 0 %" at bounding box center [320, 147] width 59 height 34
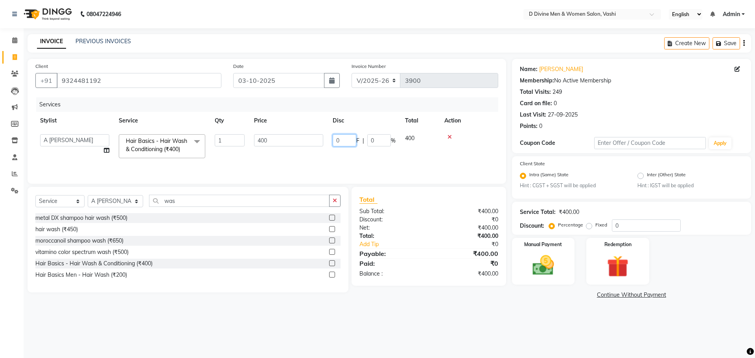
click at [337, 142] on input "0" at bounding box center [345, 140] width 24 height 12
type input "100"
click at [331, 142] on td "100 F | 0 %" at bounding box center [364, 146] width 72 height 33
click at [548, 276] on img at bounding box center [543, 266] width 37 height 26
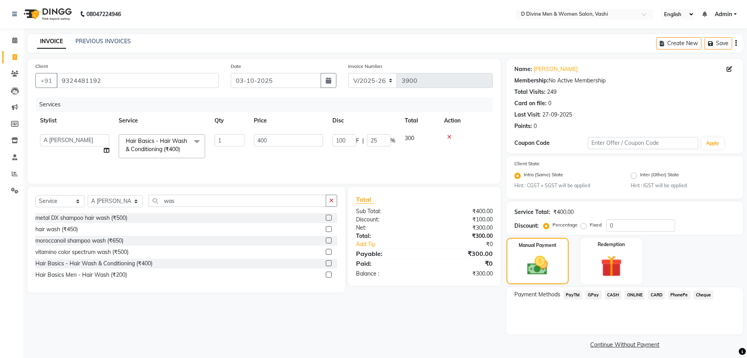
click at [615, 300] on div "CASH" at bounding box center [612, 296] width 20 height 11
click at [614, 297] on span "CASH" at bounding box center [613, 295] width 17 height 9
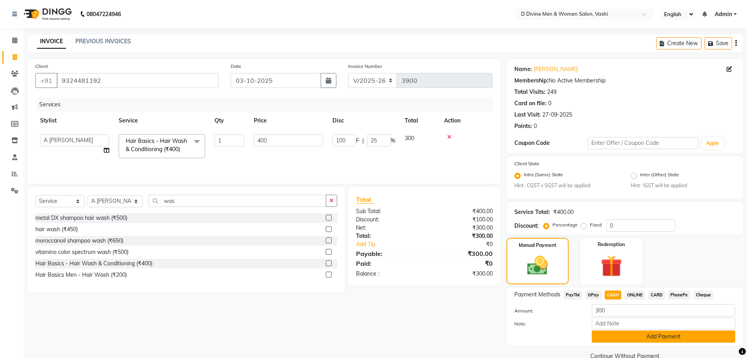
click at [612, 338] on button "Add Payment" at bounding box center [663, 337] width 143 height 12
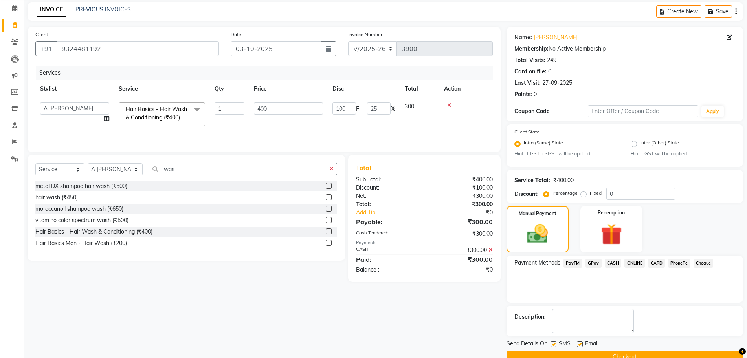
scroll to position [49, 0]
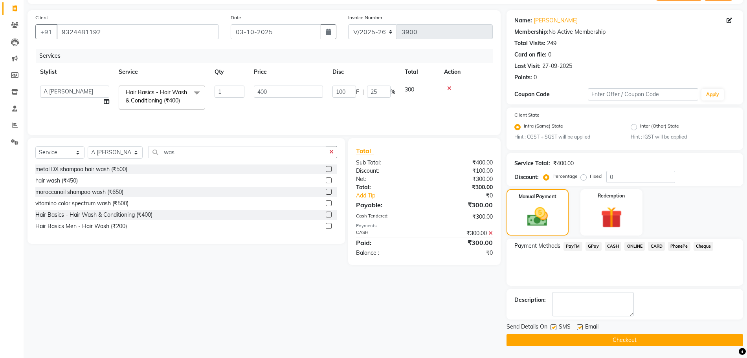
click at [553, 327] on label at bounding box center [554, 328] width 6 height 6
click at [553, 327] on input "checkbox" at bounding box center [553, 327] width 5 height 5
checkbox input "false"
click at [577, 328] on label at bounding box center [580, 328] width 6 height 6
click at [577, 328] on input "checkbox" at bounding box center [579, 327] width 5 height 5
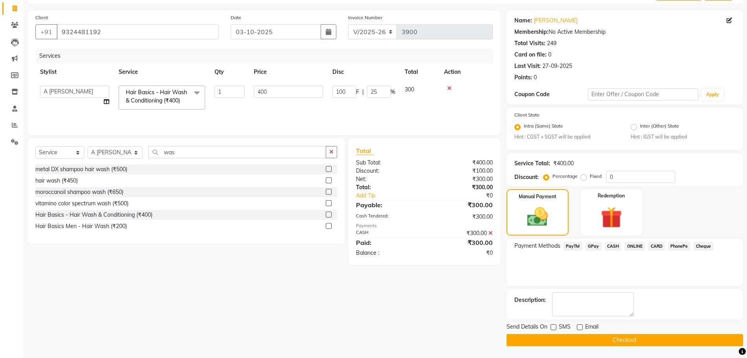
click at [577, 328] on label at bounding box center [580, 328] width 6 height 6
click at [577, 328] on input "checkbox" at bounding box center [579, 327] width 5 height 5
click at [584, 331] on div "Email" at bounding box center [591, 328] width 28 height 10
click at [584, 329] on div "Email" at bounding box center [591, 328] width 28 height 10
click at [583, 328] on label at bounding box center [580, 328] width 6 height 6
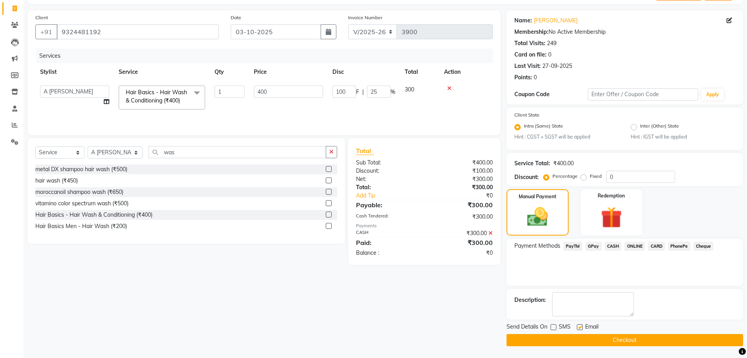
click at [582, 328] on input "checkbox" at bounding box center [579, 327] width 5 height 5
checkbox input "false"
click at [581, 339] on button "Checkout" at bounding box center [625, 340] width 237 height 12
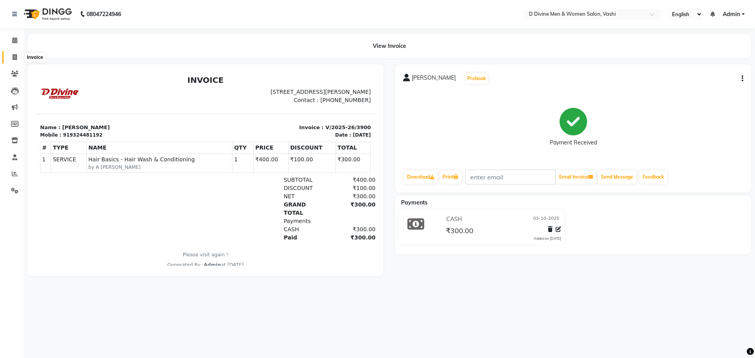
click at [15, 56] on icon at bounding box center [15, 57] width 4 height 6
select select "service"
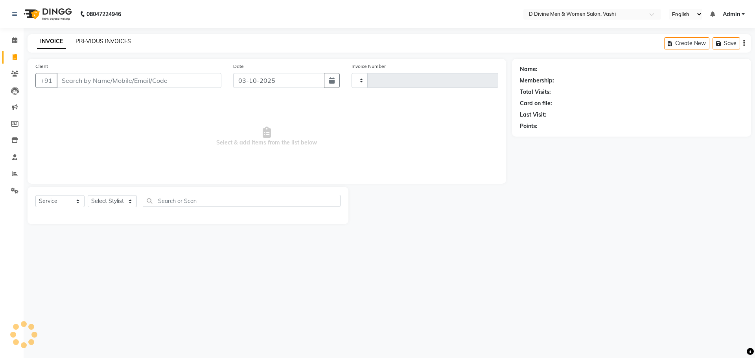
type input "3901"
select select "718"
click at [99, 41] on link "PREVIOUS INVOICES" at bounding box center [102, 41] width 55 height 7
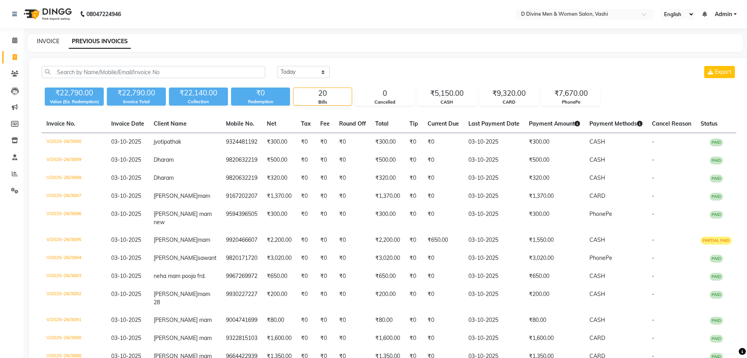
click at [55, 42] on link "INVOICE" at bounding box center [48, 41] width 22 height 7
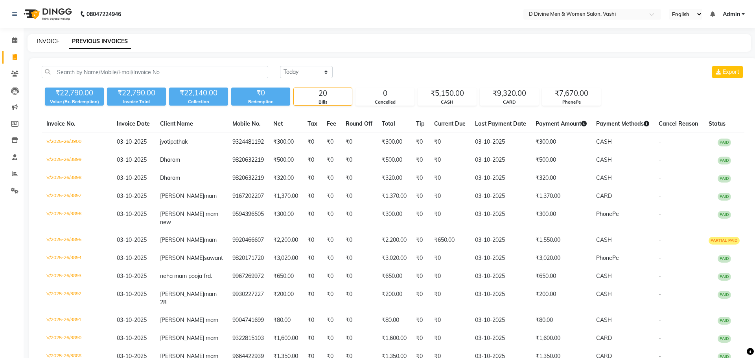
select select "718"
select select "service"
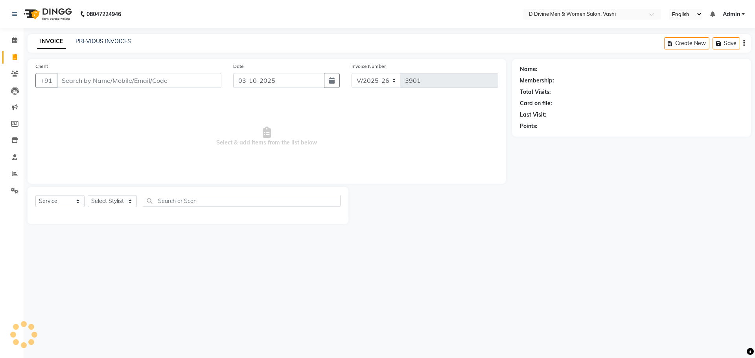
select select "10981"
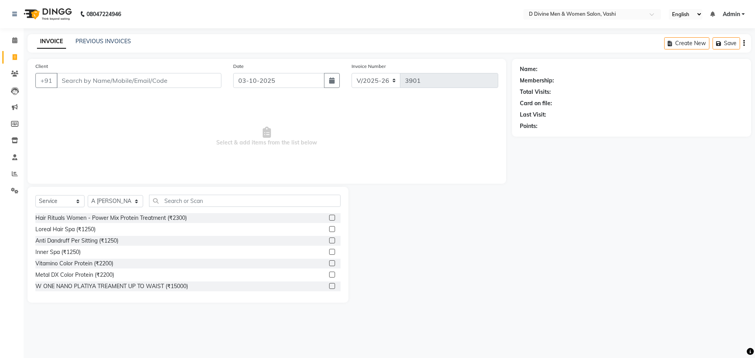
click at [347, 135] on span "Select & add items from the list below" at bounding box center [266, 136] width 463 height 79
click at [169, 81] on input "Client" at bounding box center [139, 80] width 165 height 15
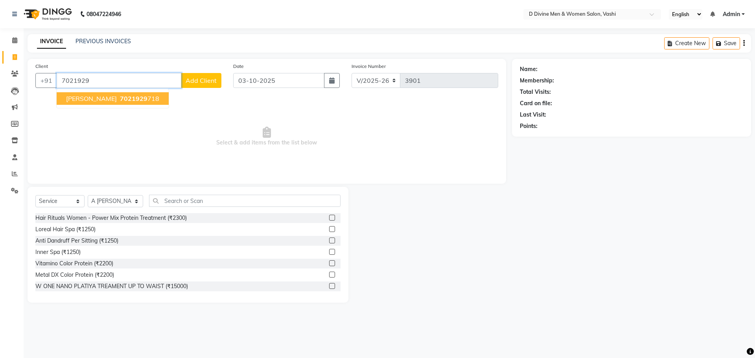
click at [122, 99] on ngb-highlight "7021929 718" at bounding box center [138, 99] width 41 height 8
type input "7021929718"
